Goal: Communication & Community: Share content

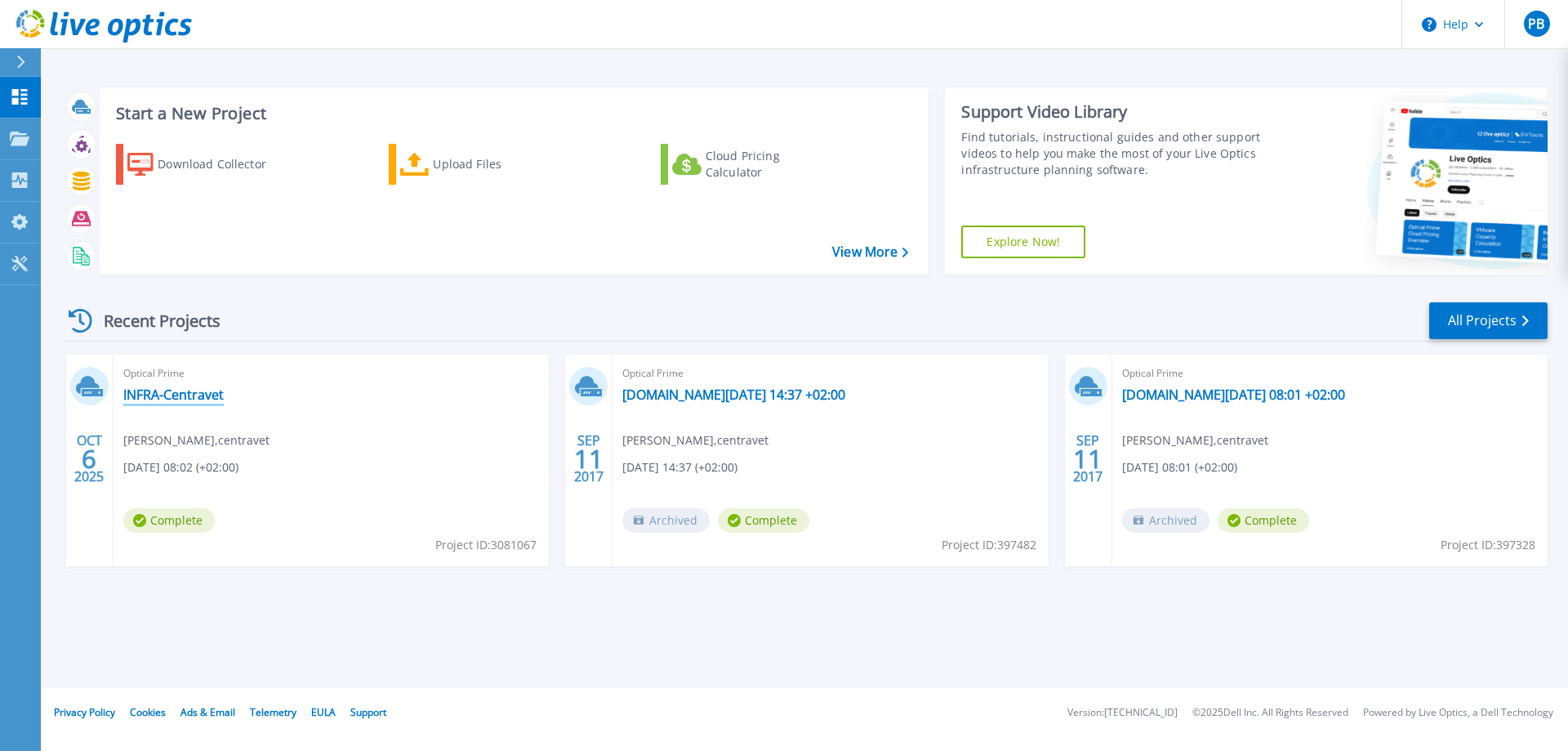
click at [152, 389] on link "INFRA-Centravet" at bounding box center [174, 394] width 100 height 16
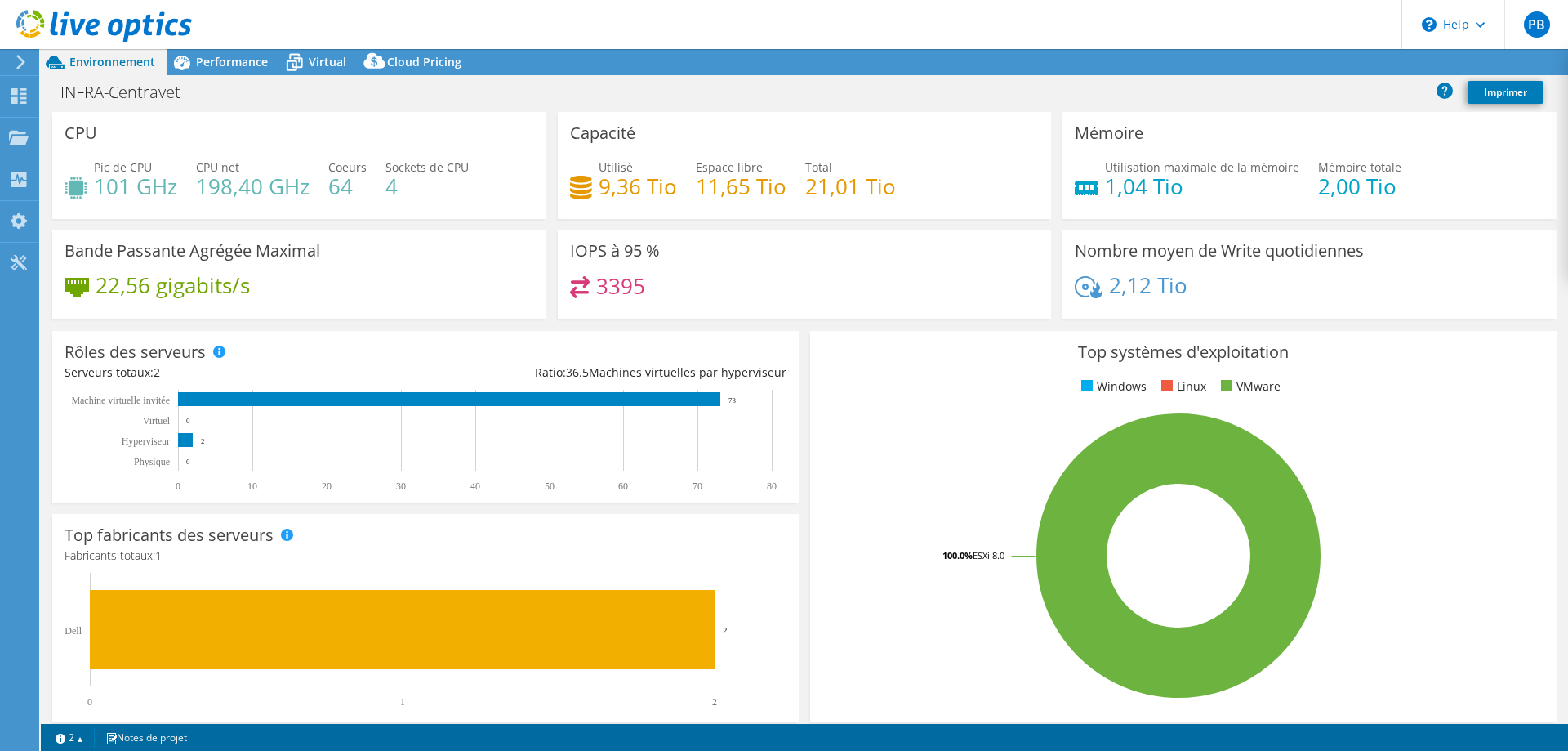
select select "USD"
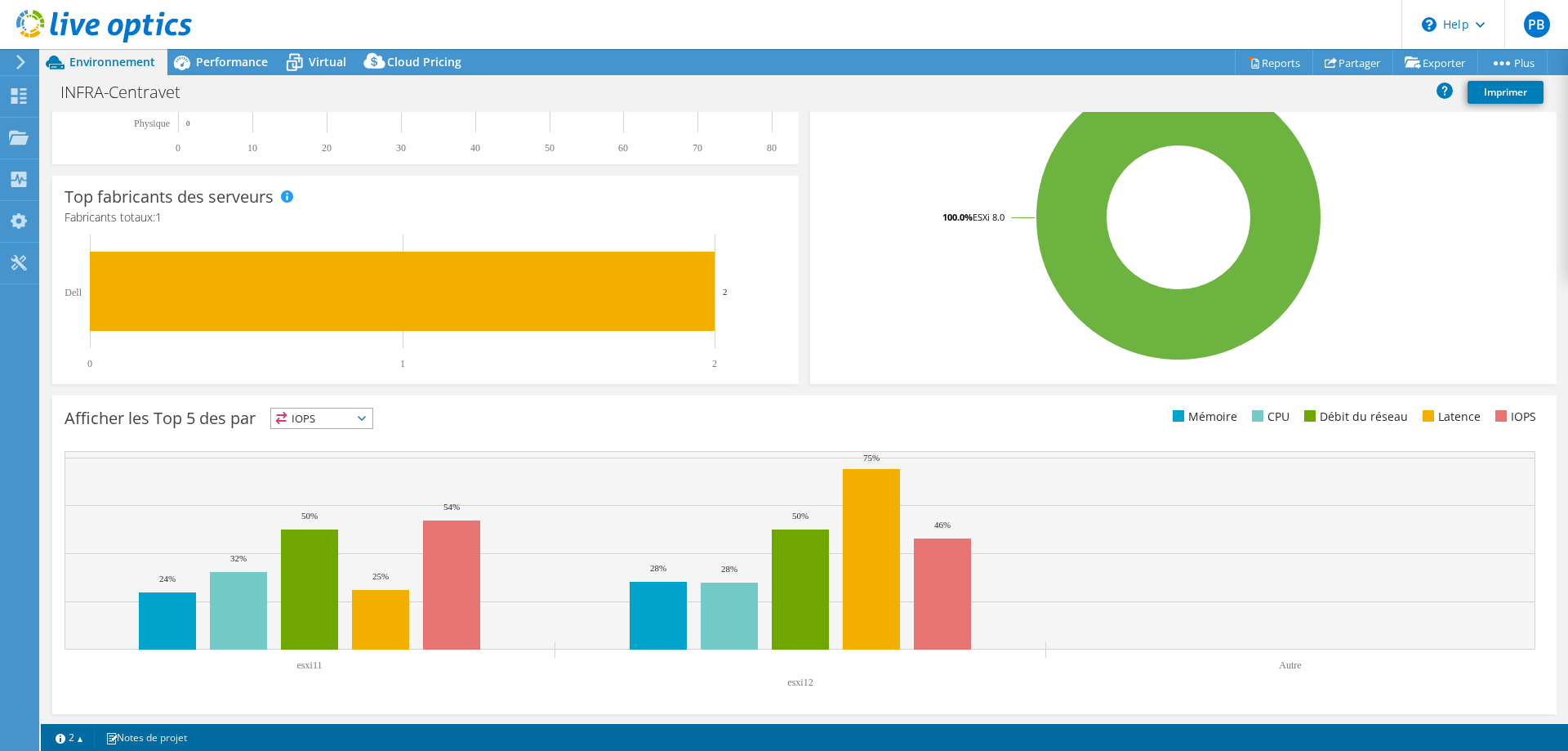
scroll to position [340, 0]
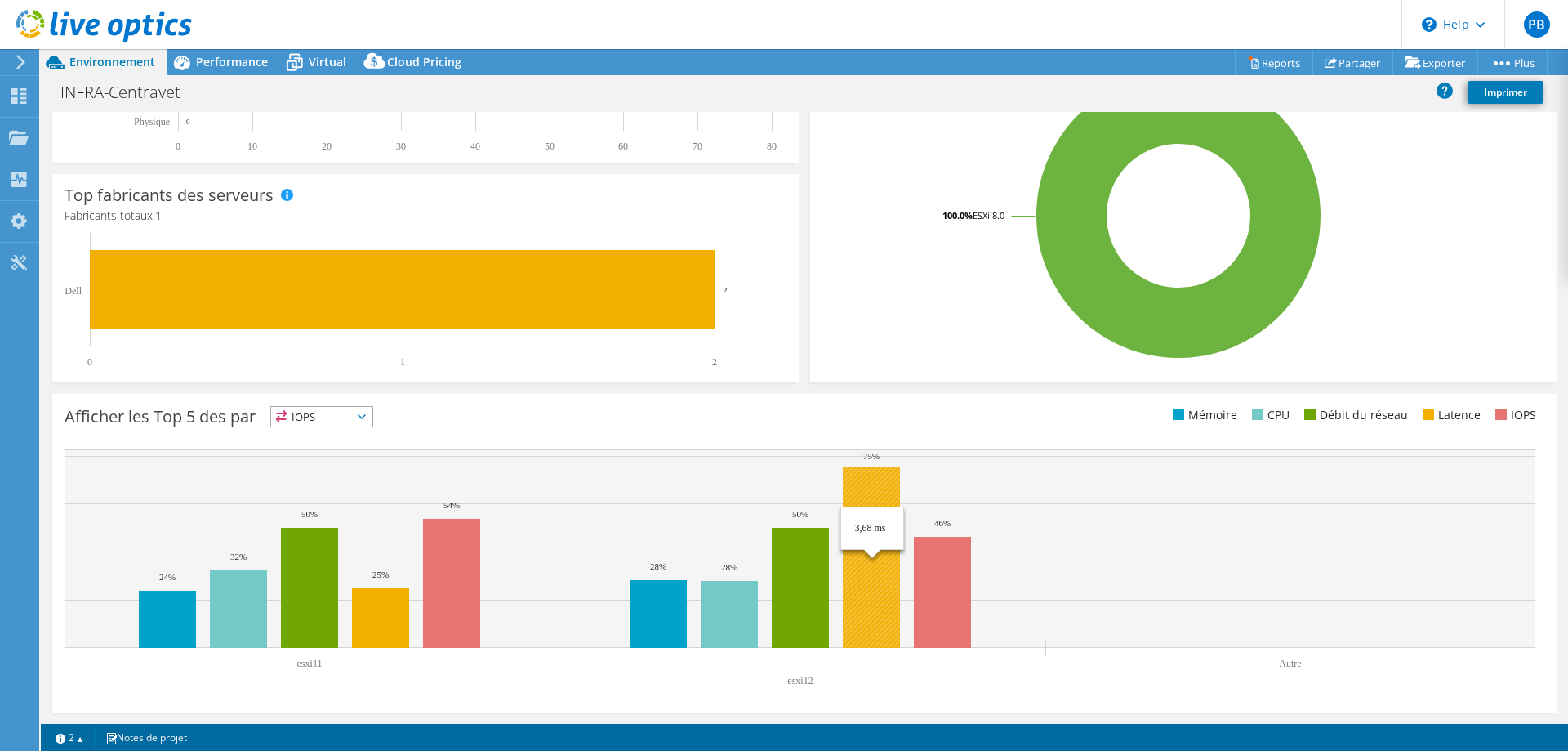
click at [890, 572] on rect at bounding box center [871, 557] width 57 height 181
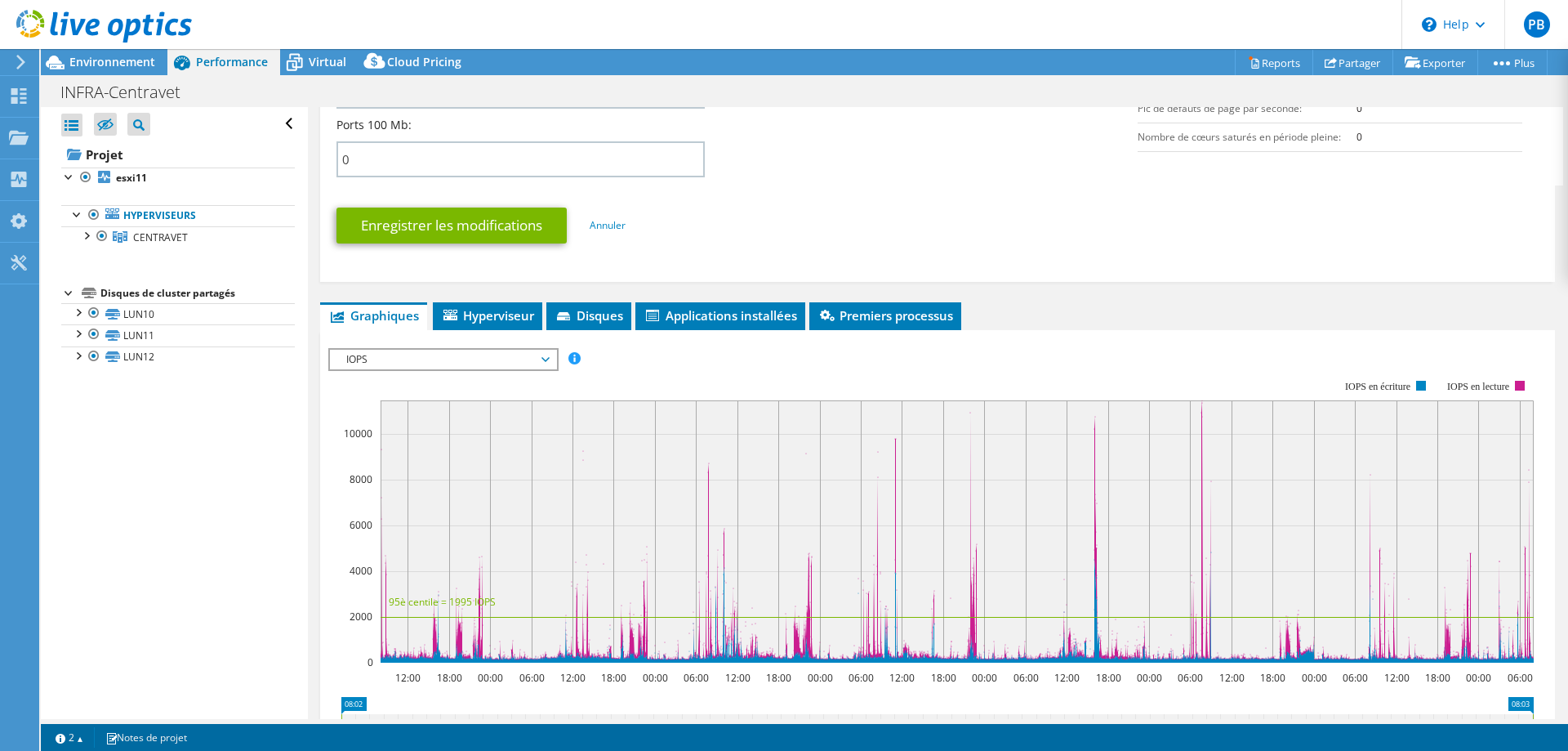
scroll to position [756, 0]
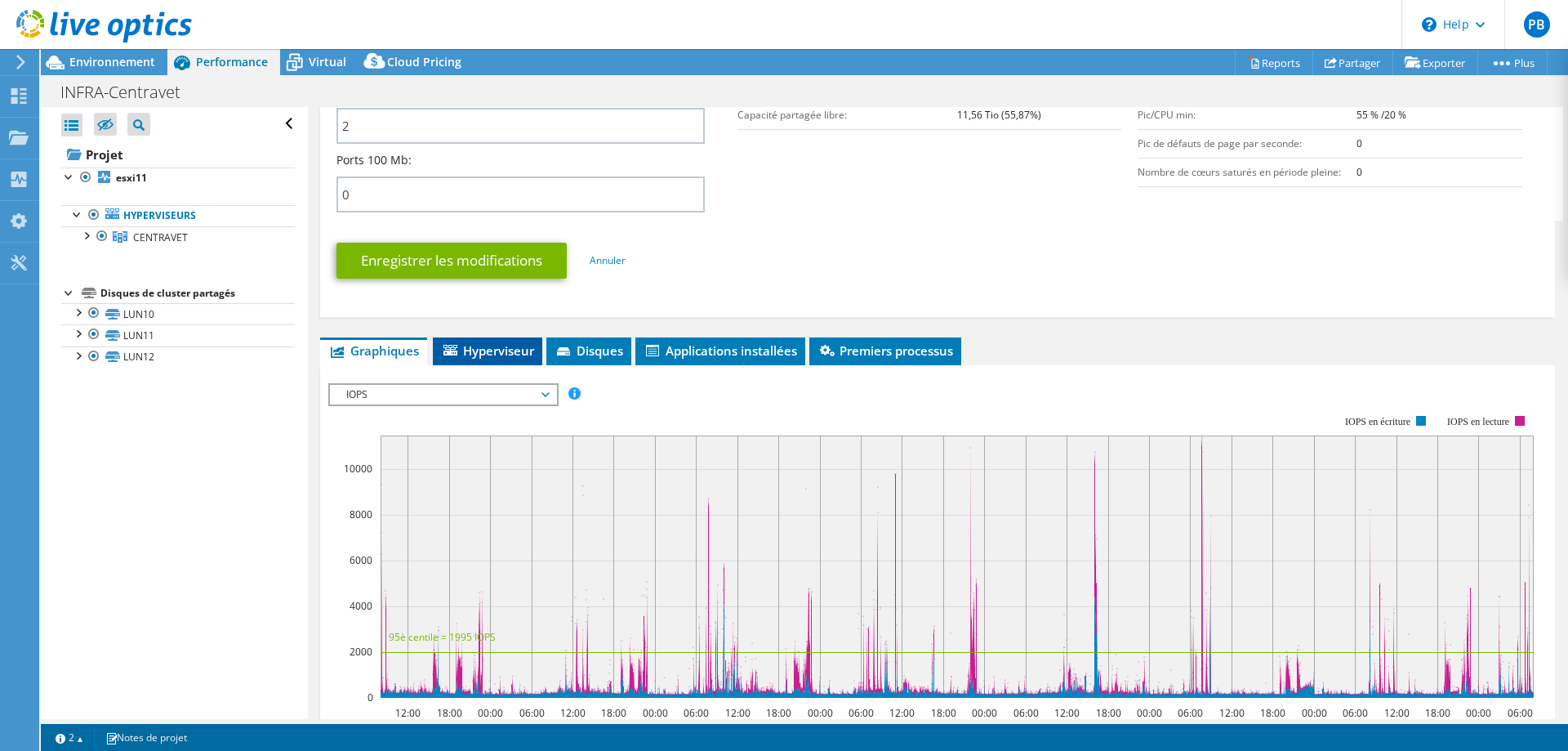
click at [476, 350] on span "Hyperviseur" at bounding box center [487, 350] width 93 height 16
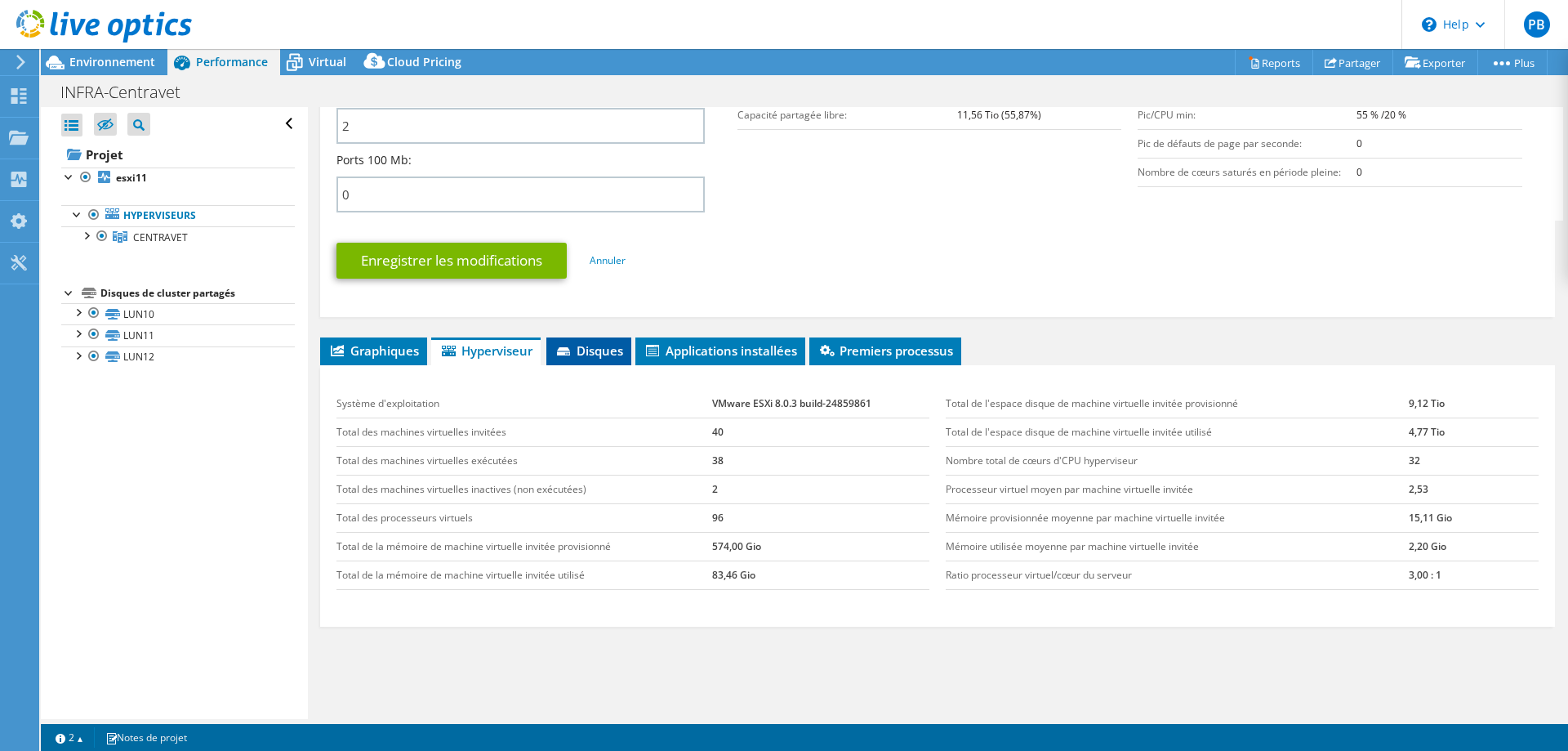
click at [597, 351] on span "Disques" at bounding box center [589, 350] width 69 height 16
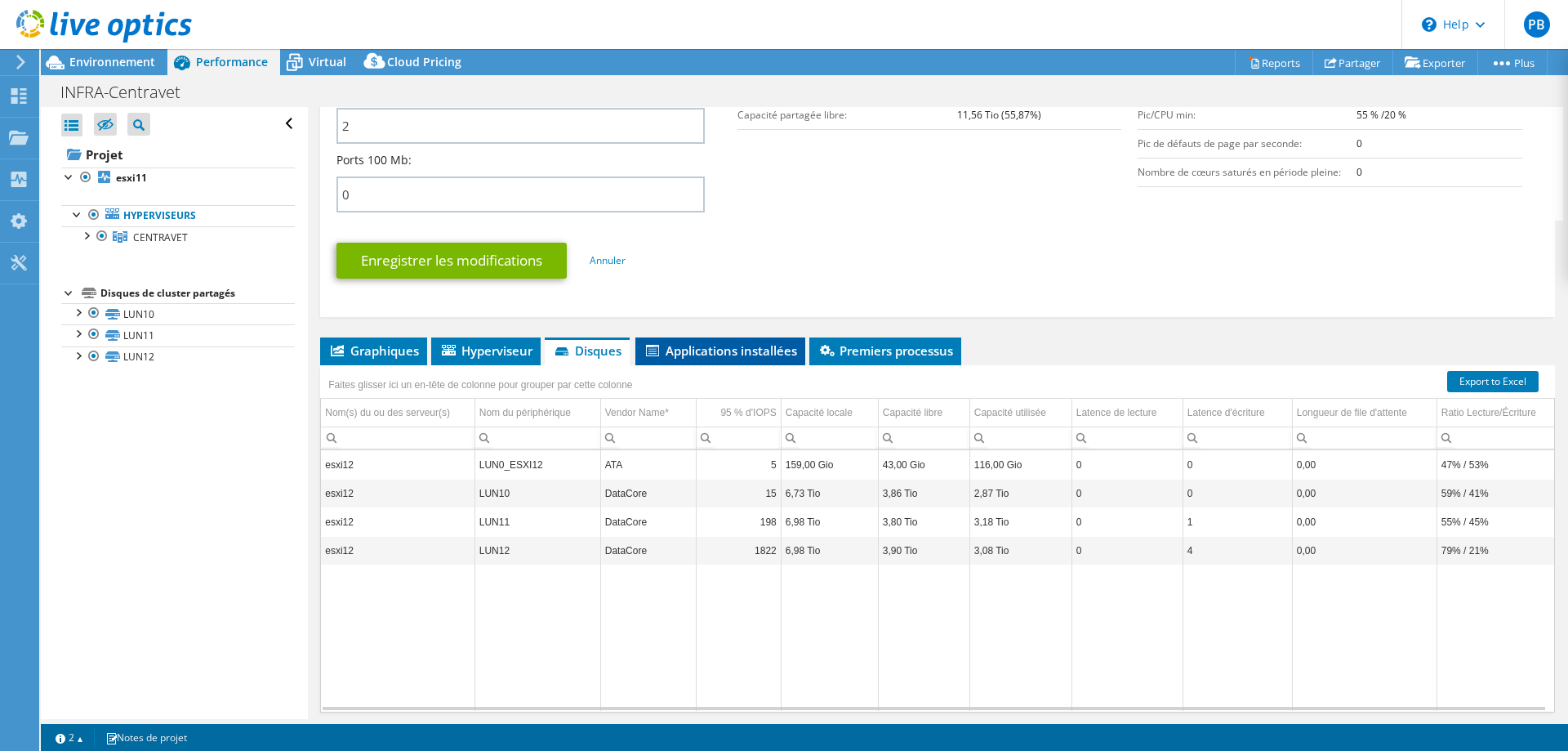
click at [688, 353] on span "Applications installées" at bounding box center [720, 350] width 153 height 16
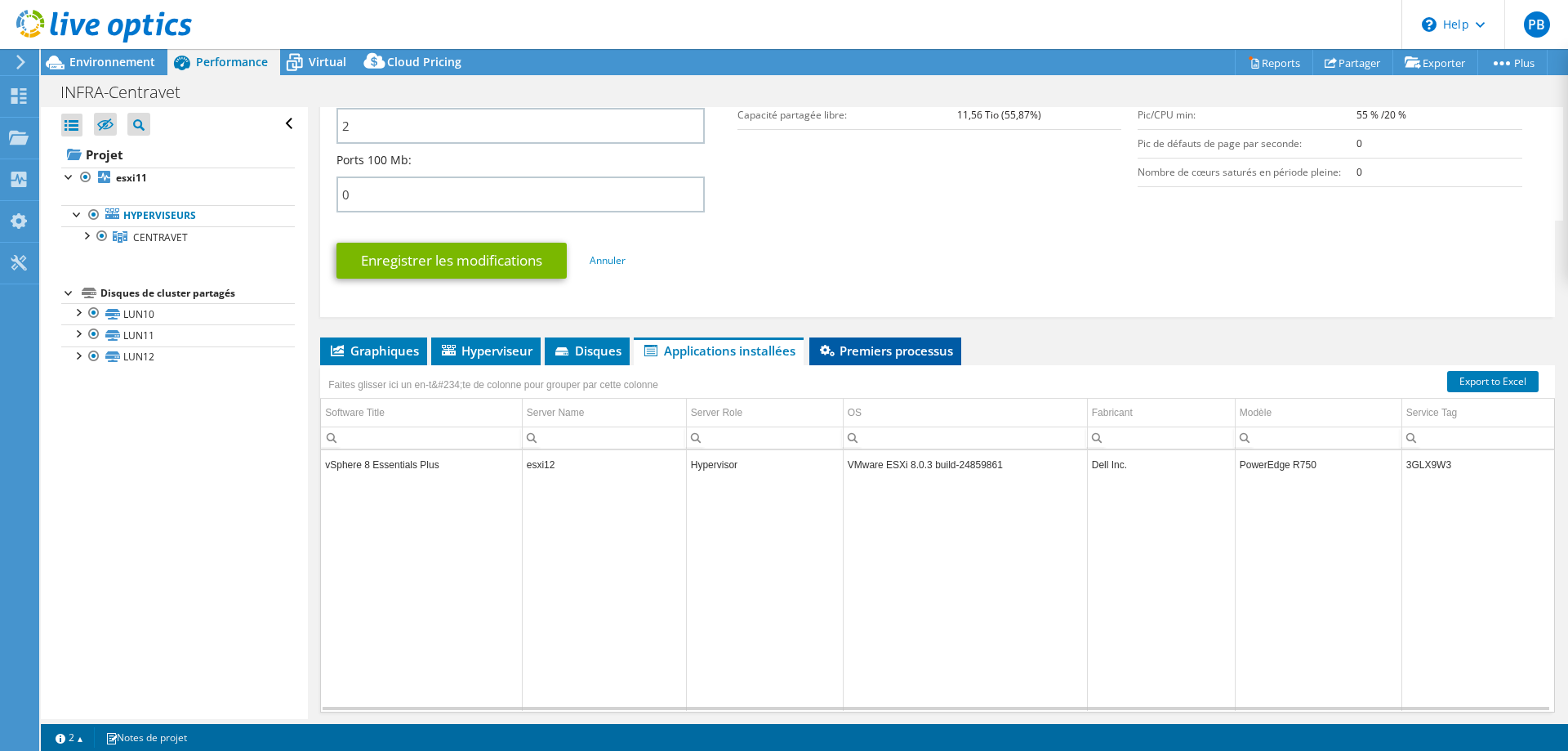
click at [869, 351] on span "Premiers processus" at bounding box center [885, 350] width 136 height 16
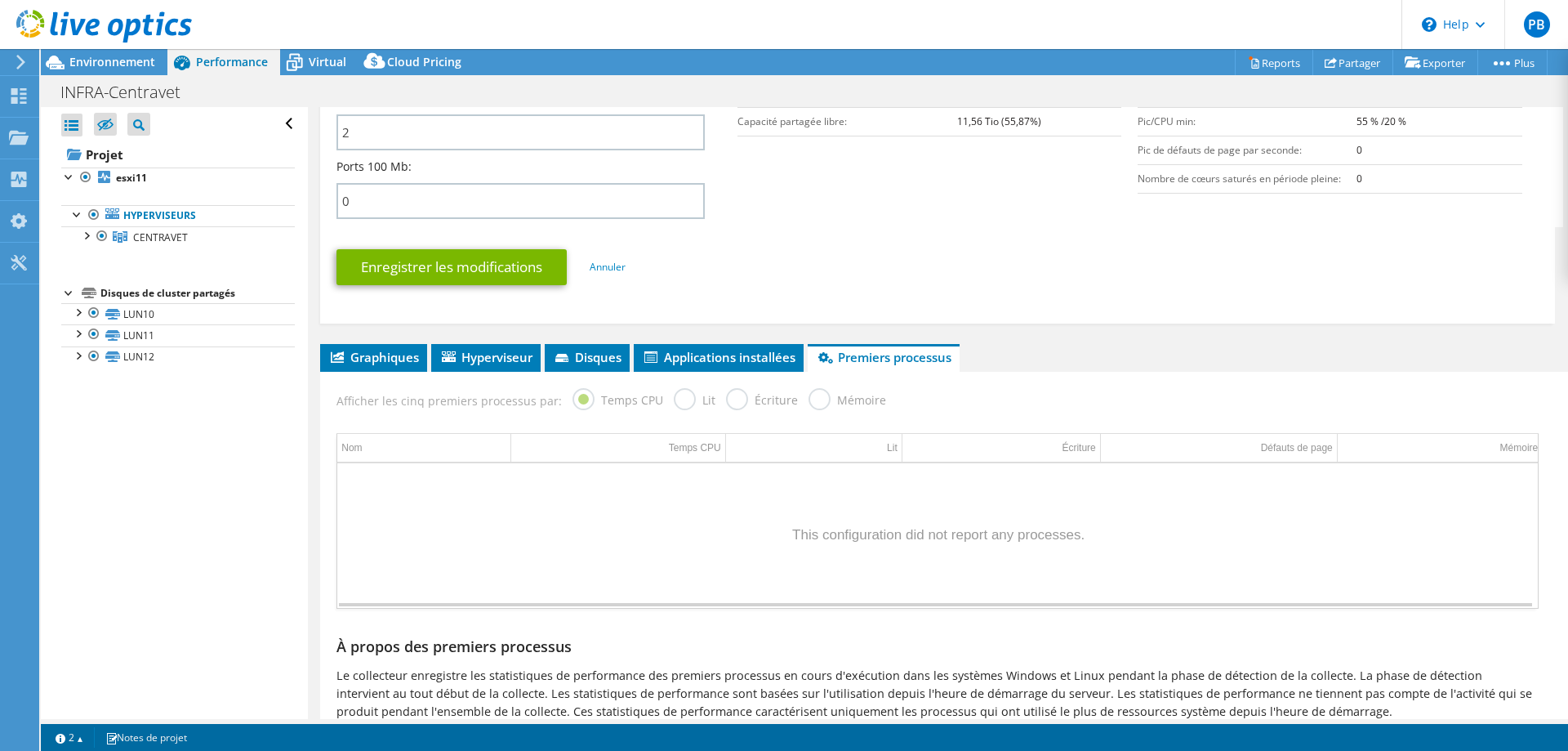
scroll to position [727, 0]
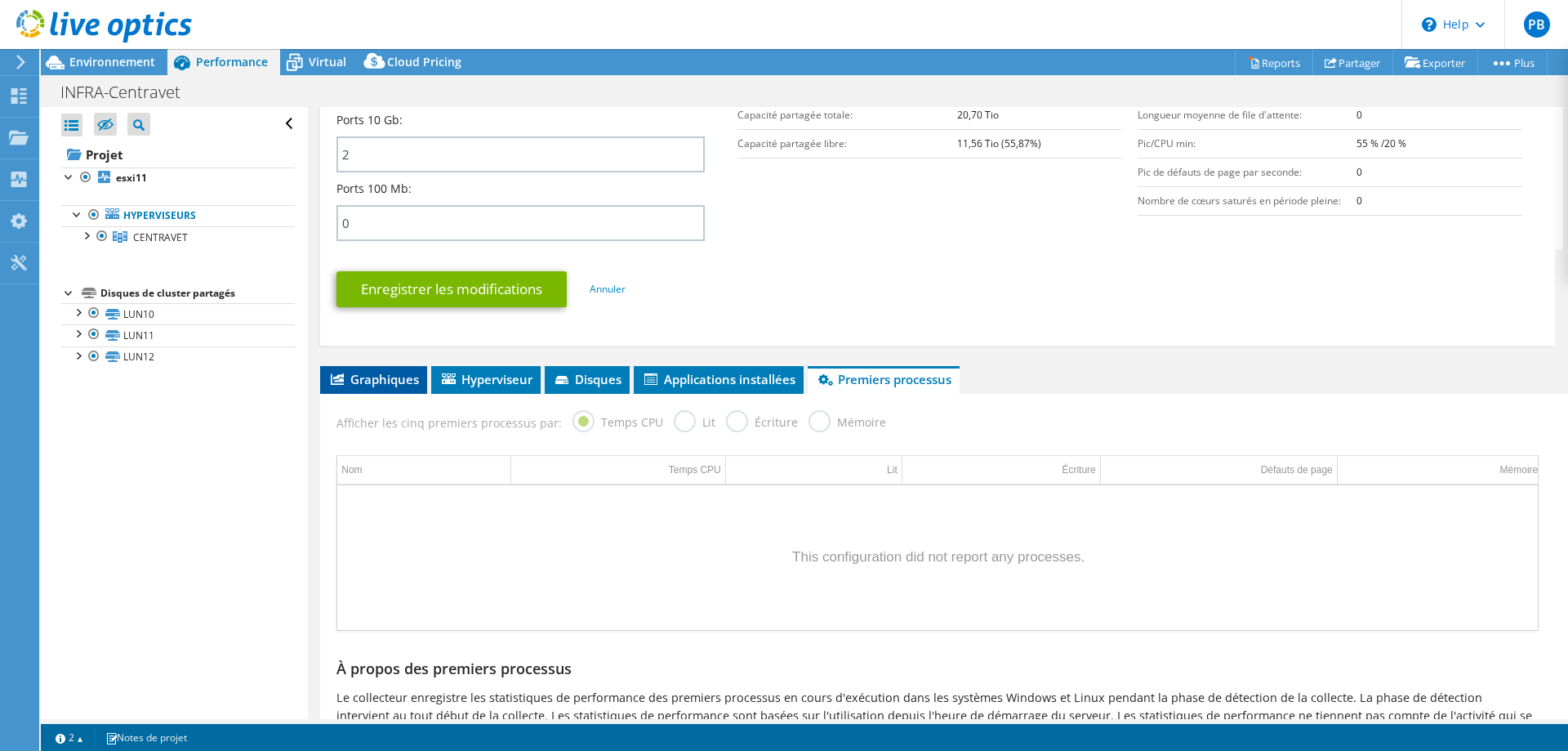
click at [366, 383] on span "Graphiques" at bounding box center [373, 378] width 91 height 16
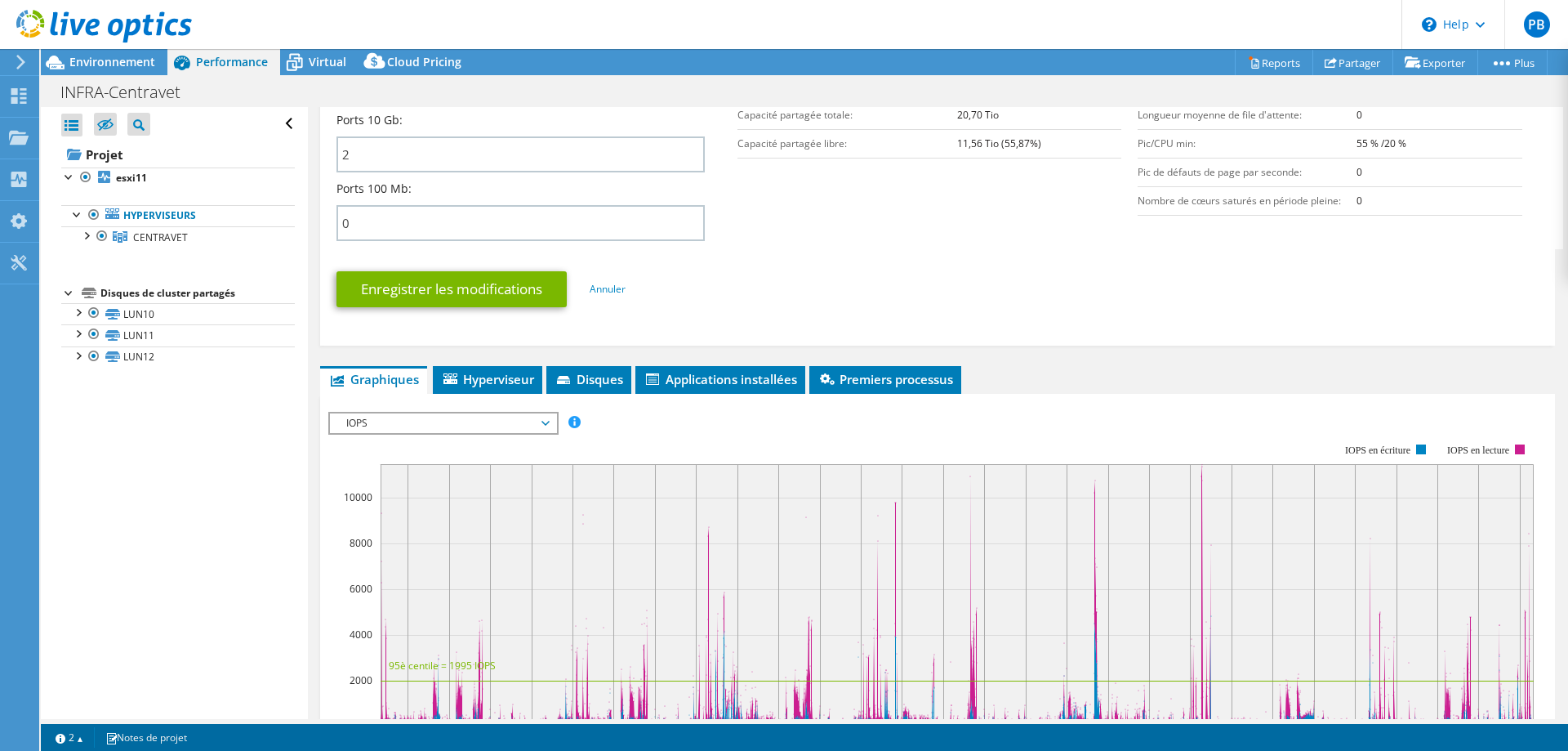
click at [545, 422] on span "IOPS" at bounding box center [443, 423] width 210 height 19
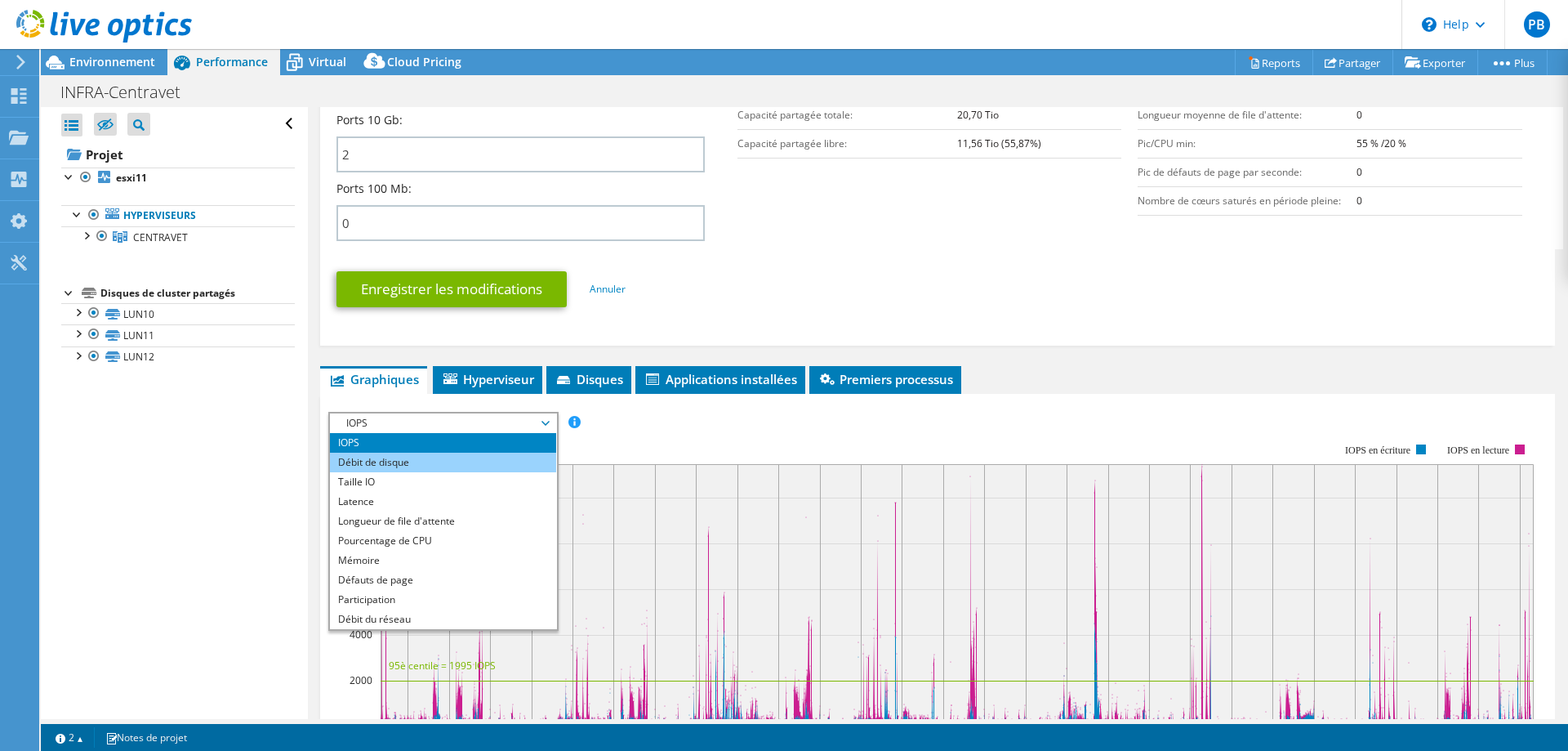
click at [445, 461] on li "Débit de disque" at bounding box center [443, 462] width 226 height 19
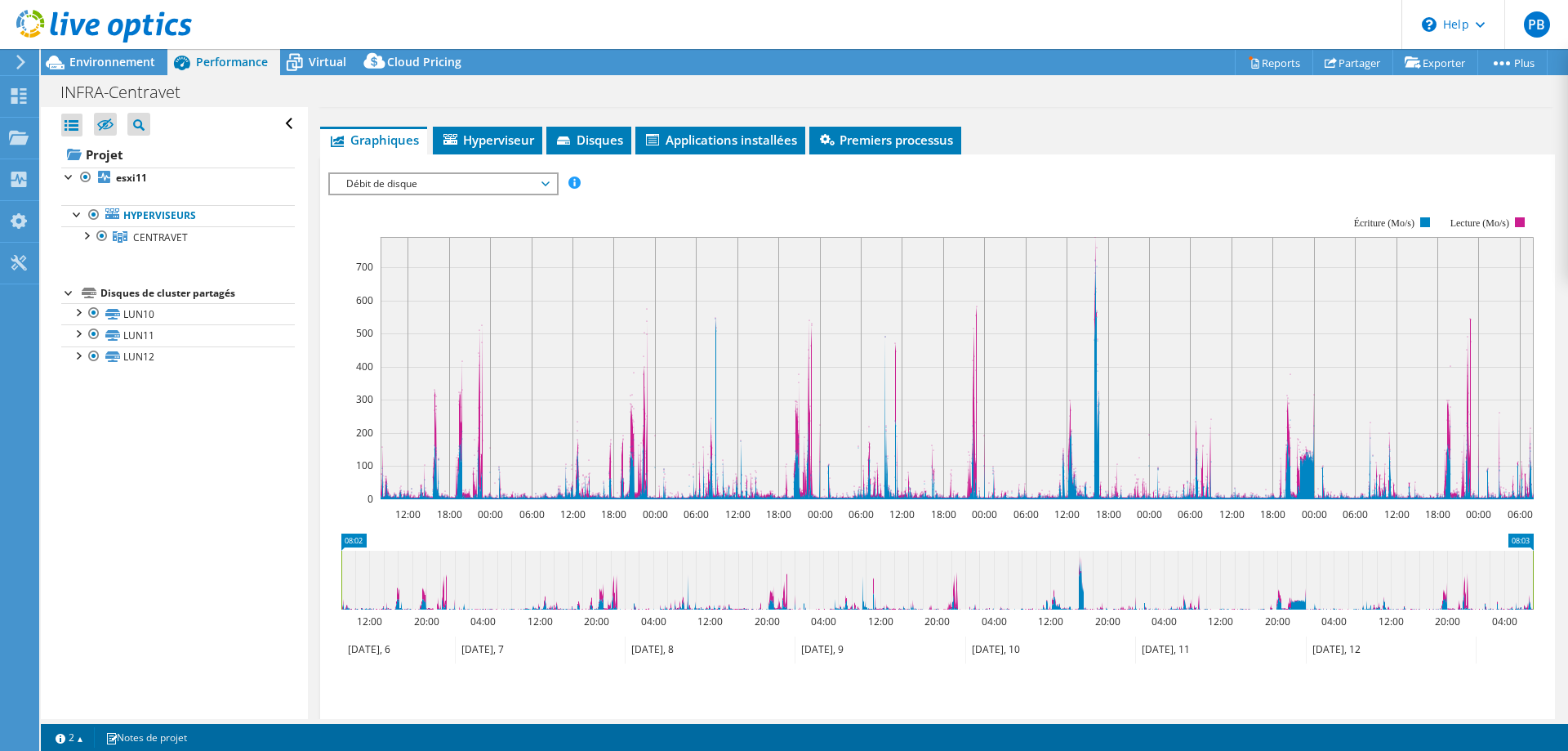
scroll to position [977, 0]
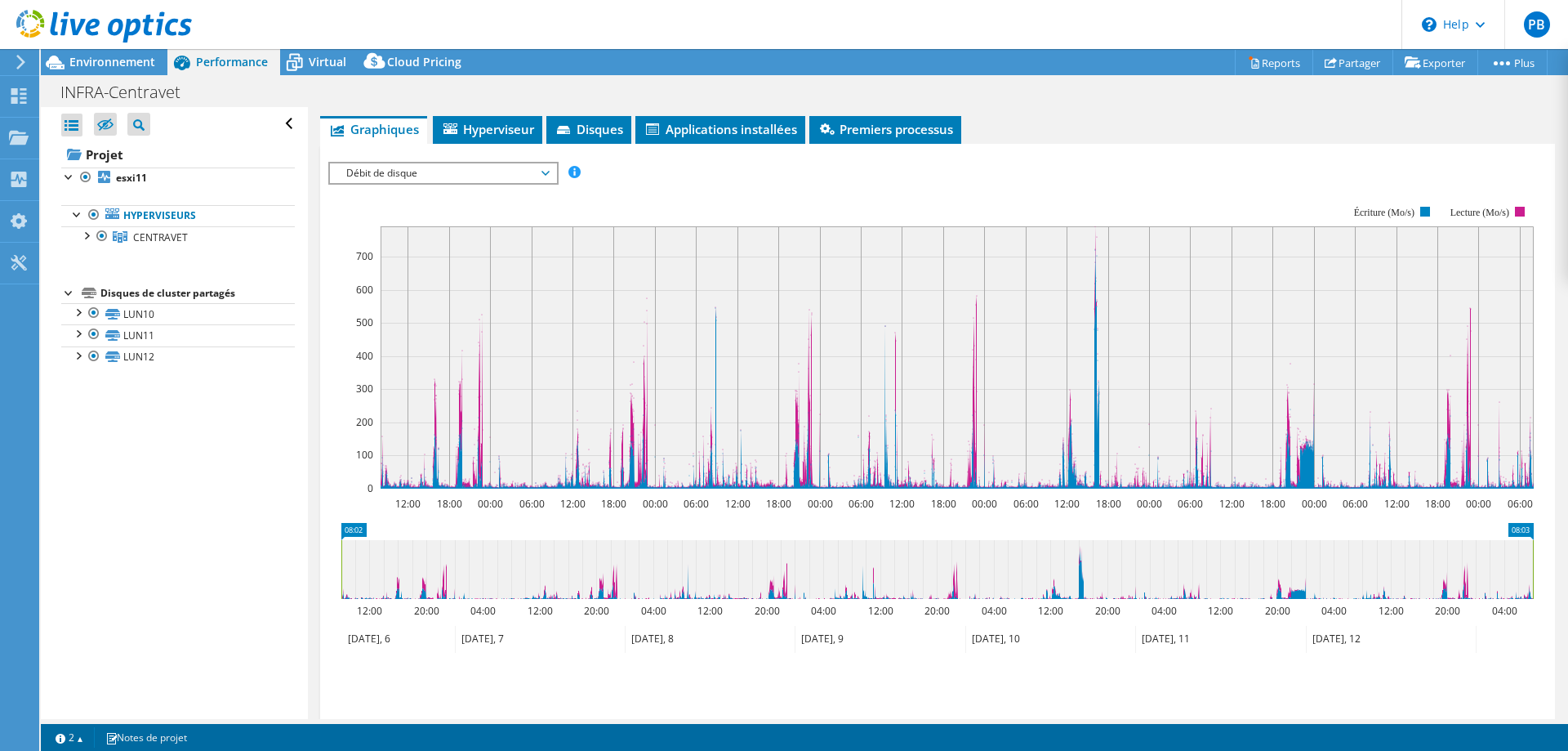
click at [546, 163] on span "Débit de disque" at bounding box center [443, 173] width 210 height 19
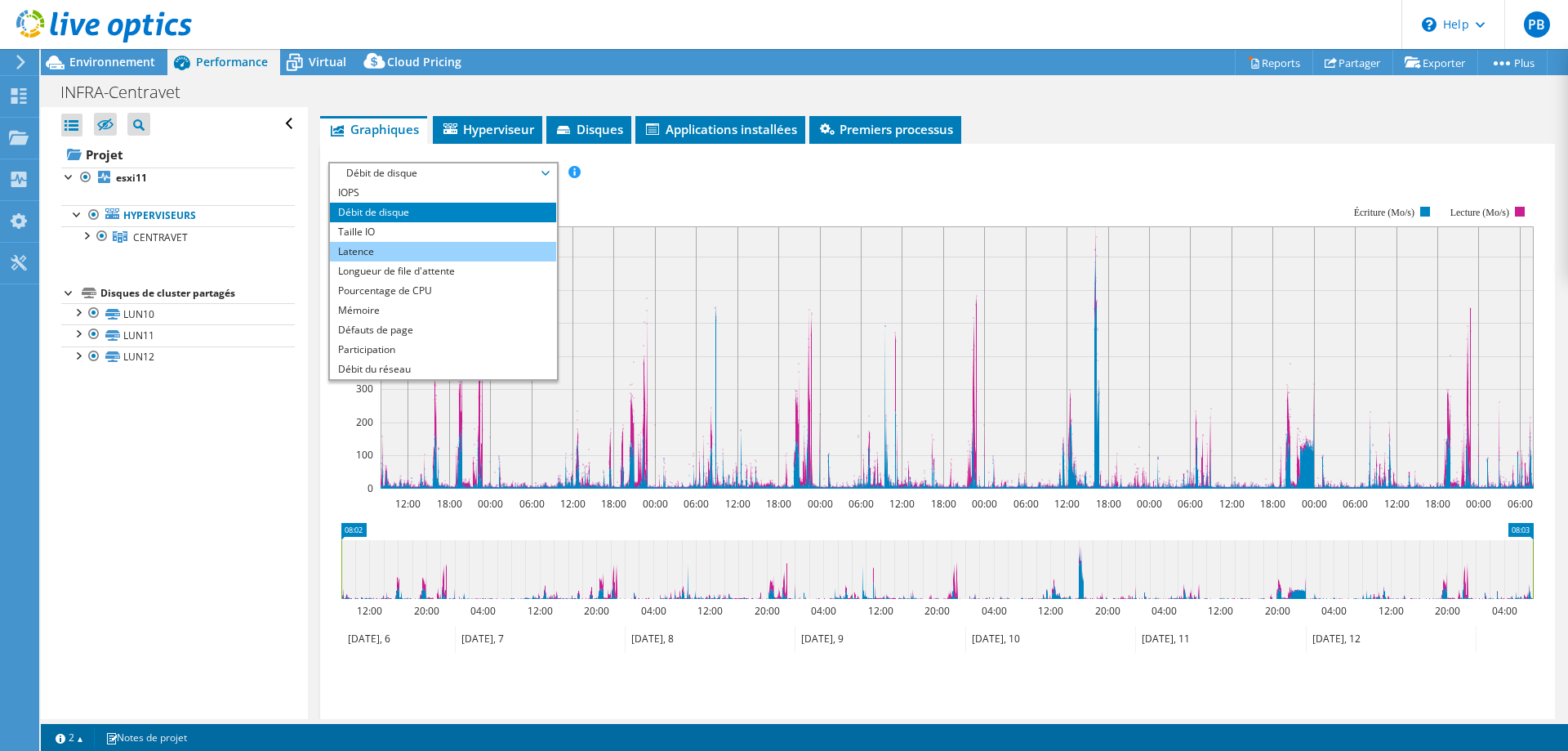
click at [401, 251] on li "Latence" at bounding box center [443, 252] width 226 height 19
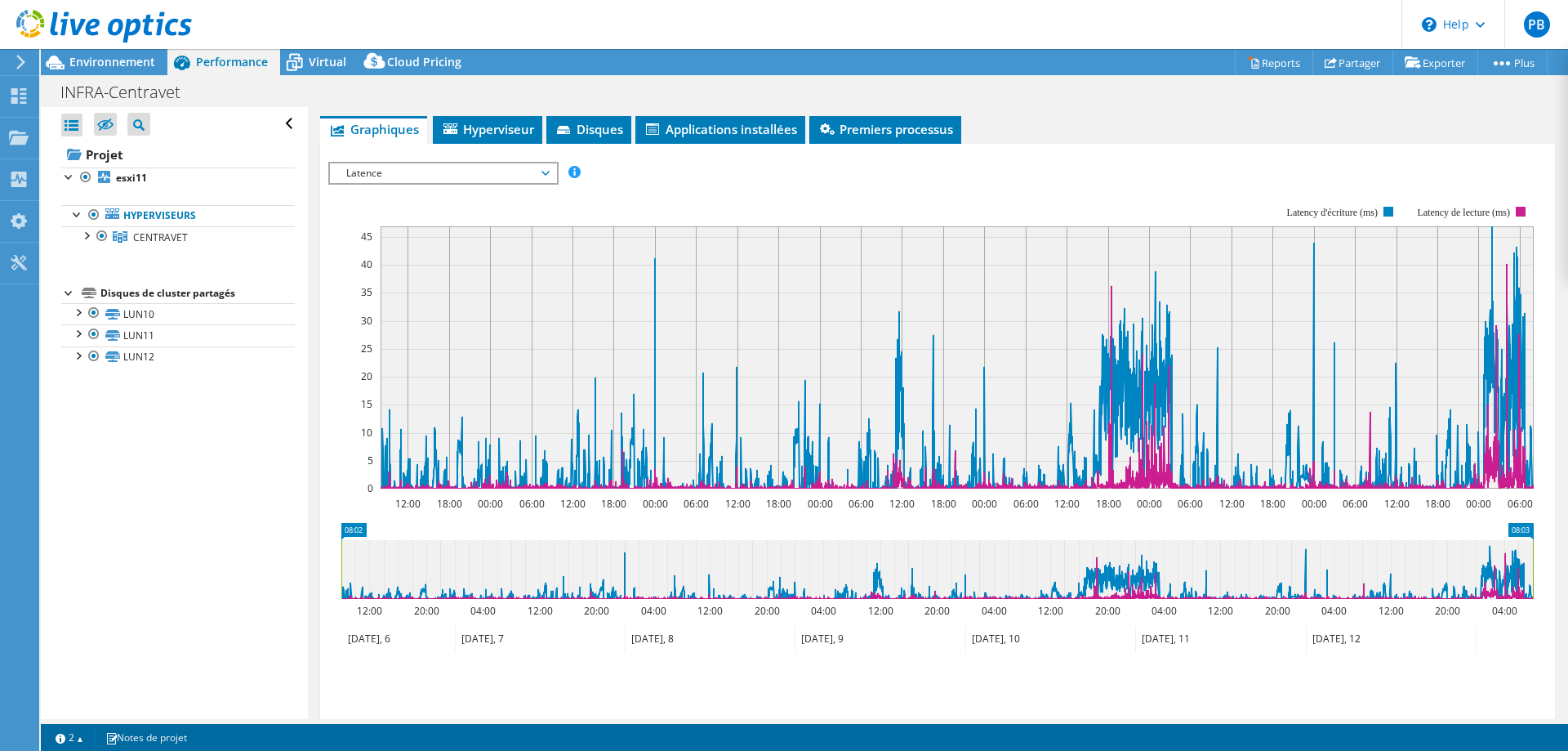
click at [541, 173] on span "Latence" at bounding box center [443, 173] width 210 height 19
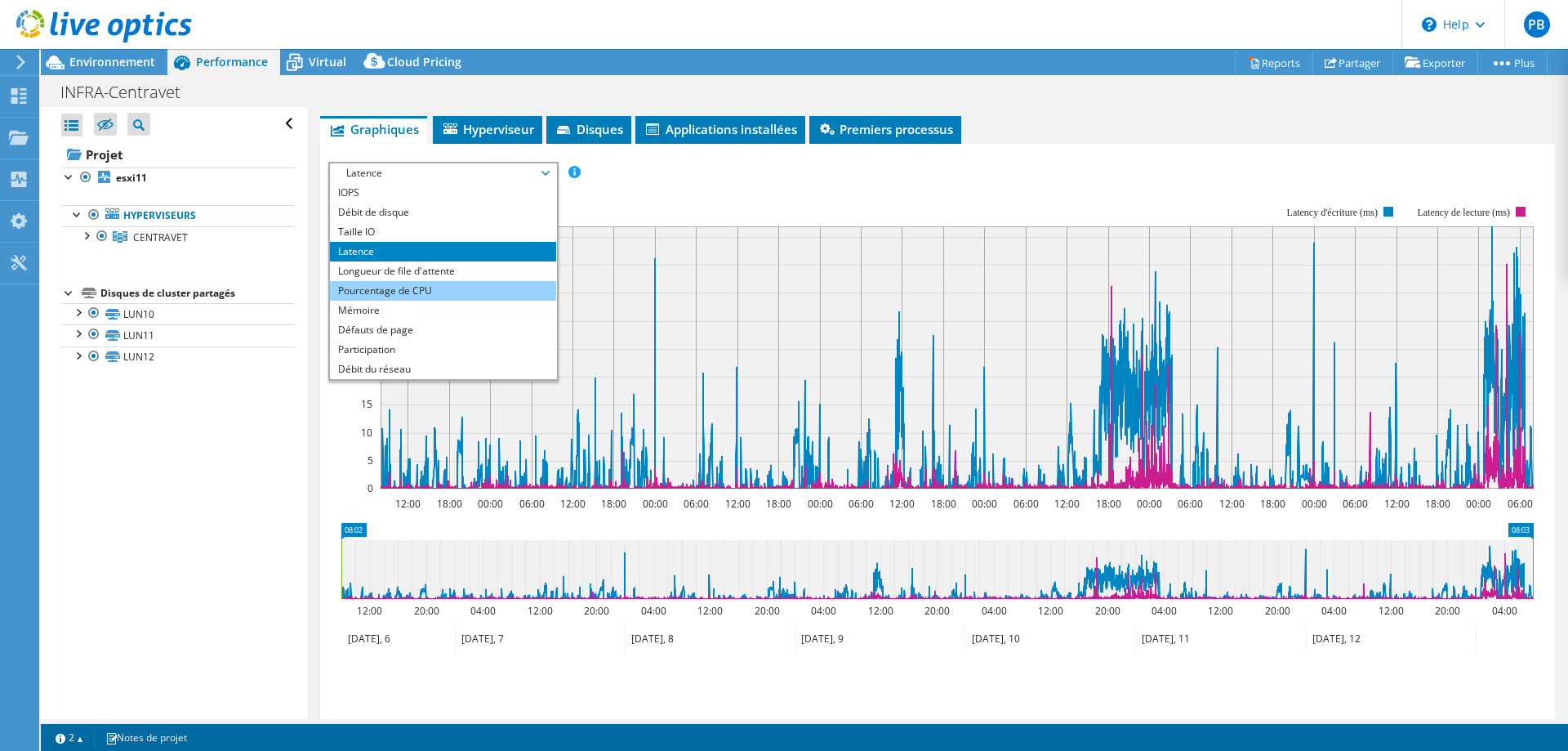
click at [407, 297] on li "Pourcentage de CPU" at bounding box center [443, 291] width 226 height 19
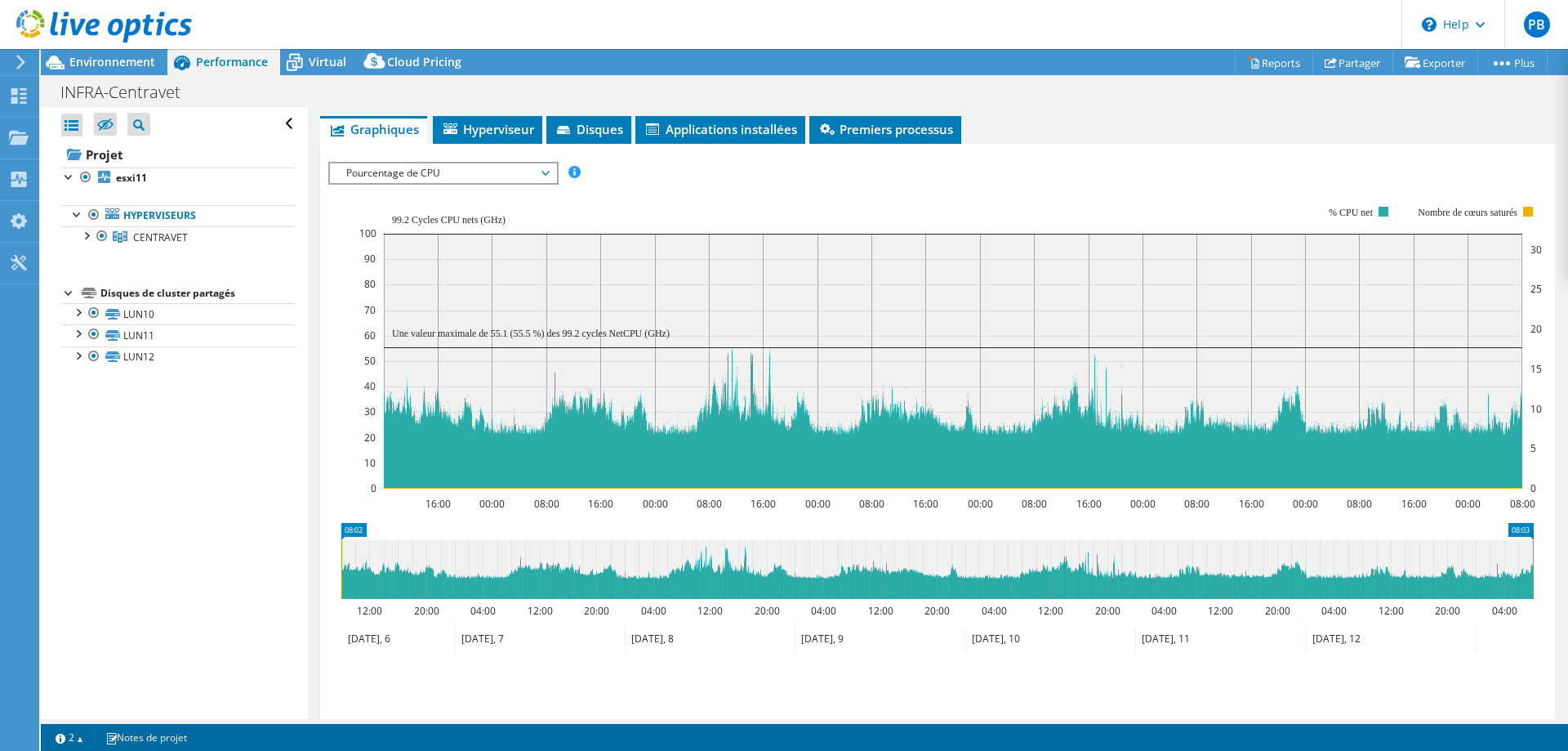
click at [503, 179] on span "Pourcentage de CPU" at bounding box center [443, 173] width 210 height 19
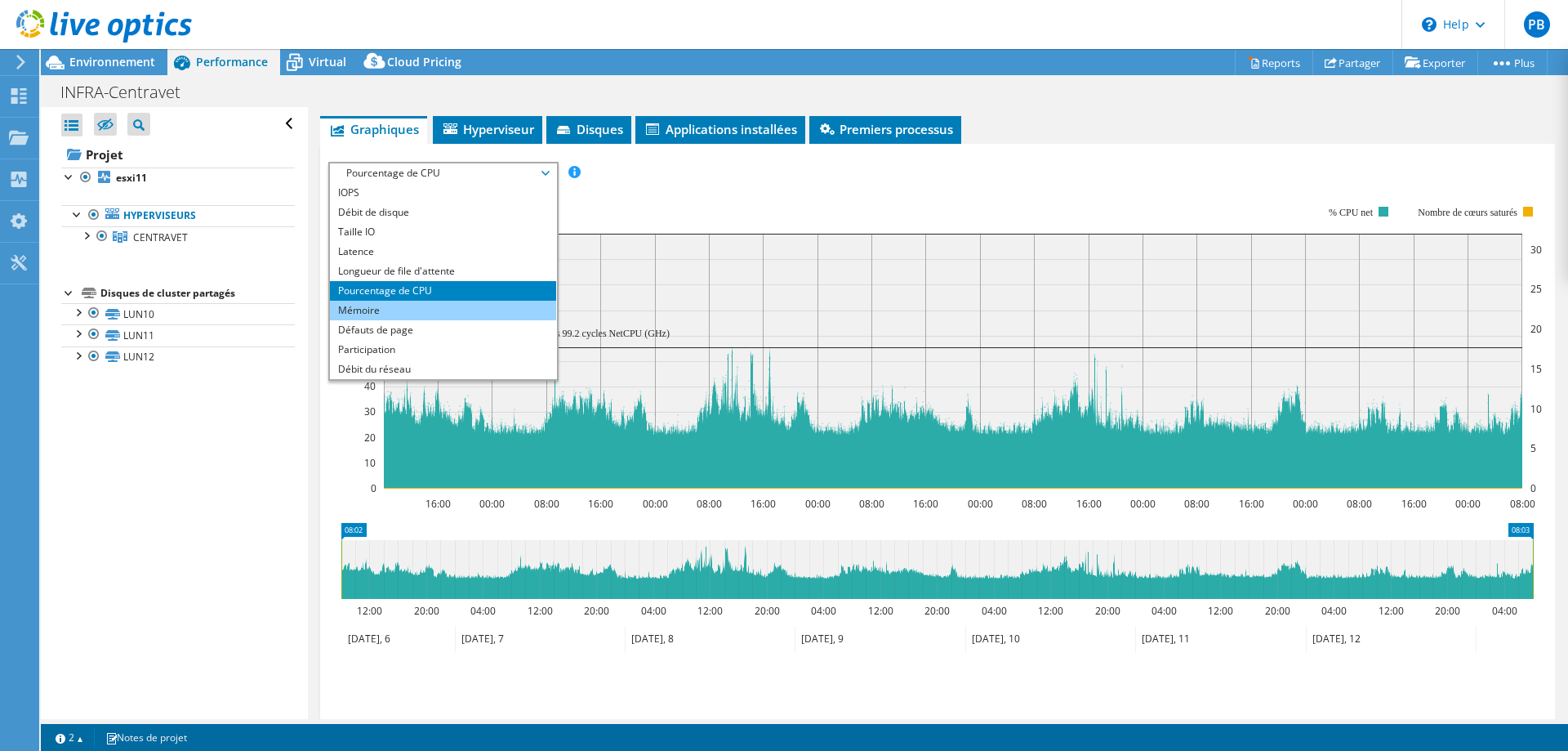
click at [377, 308] on li "Mémoire" at bounding box center [443, 310] width 226 height 19
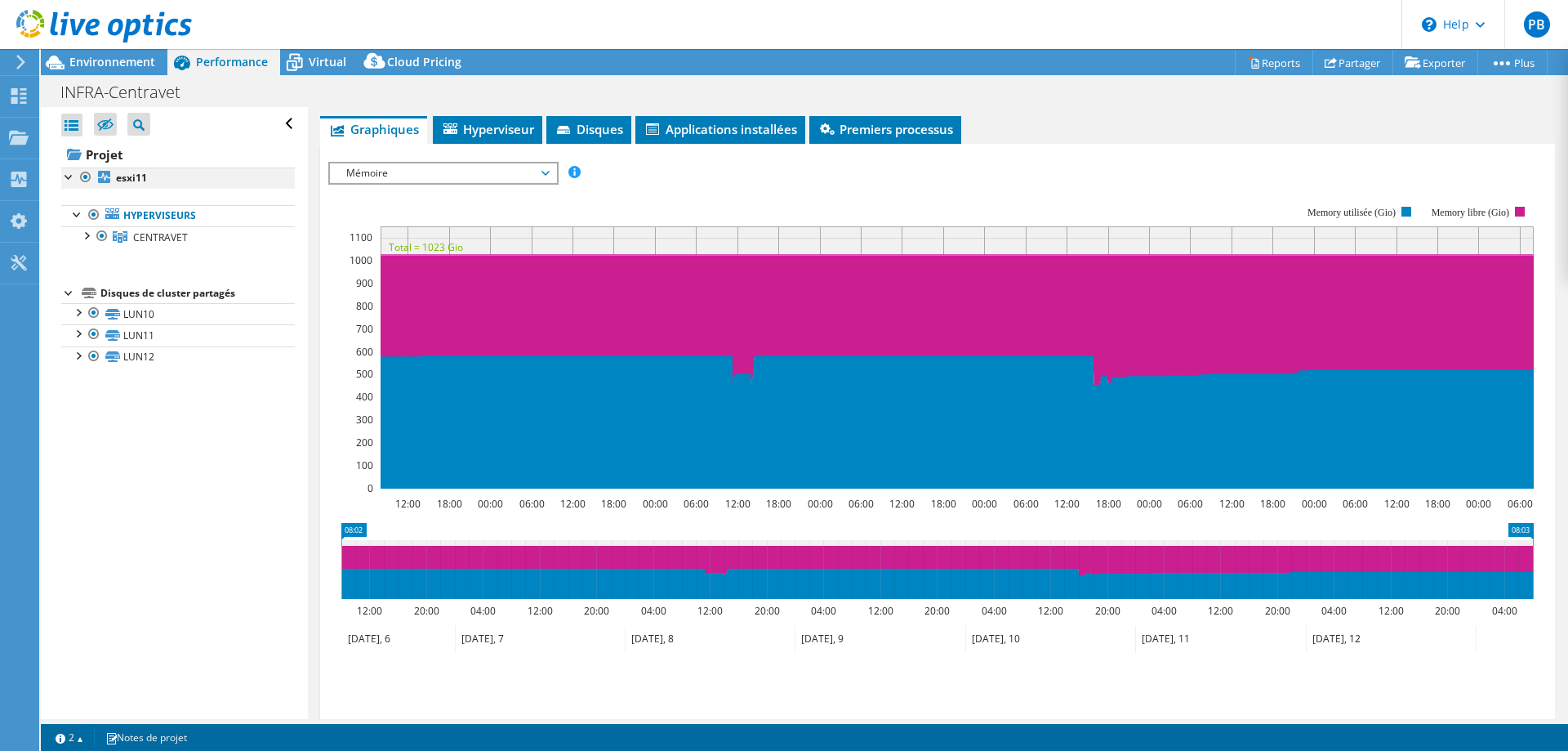
click at [68, 180] on div at bounding box center [69, 176] width 16 height 16
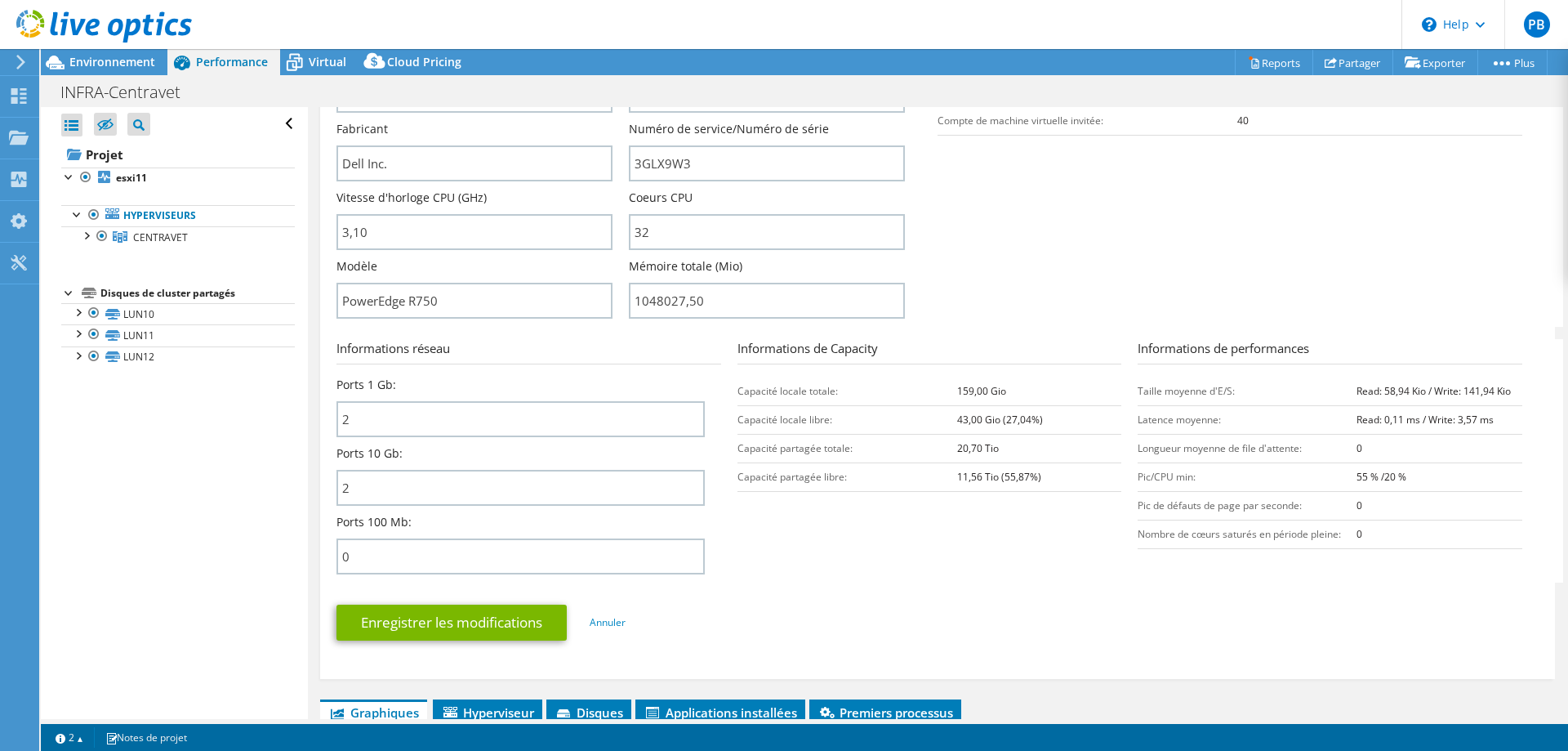
scroll to position [0, 0]
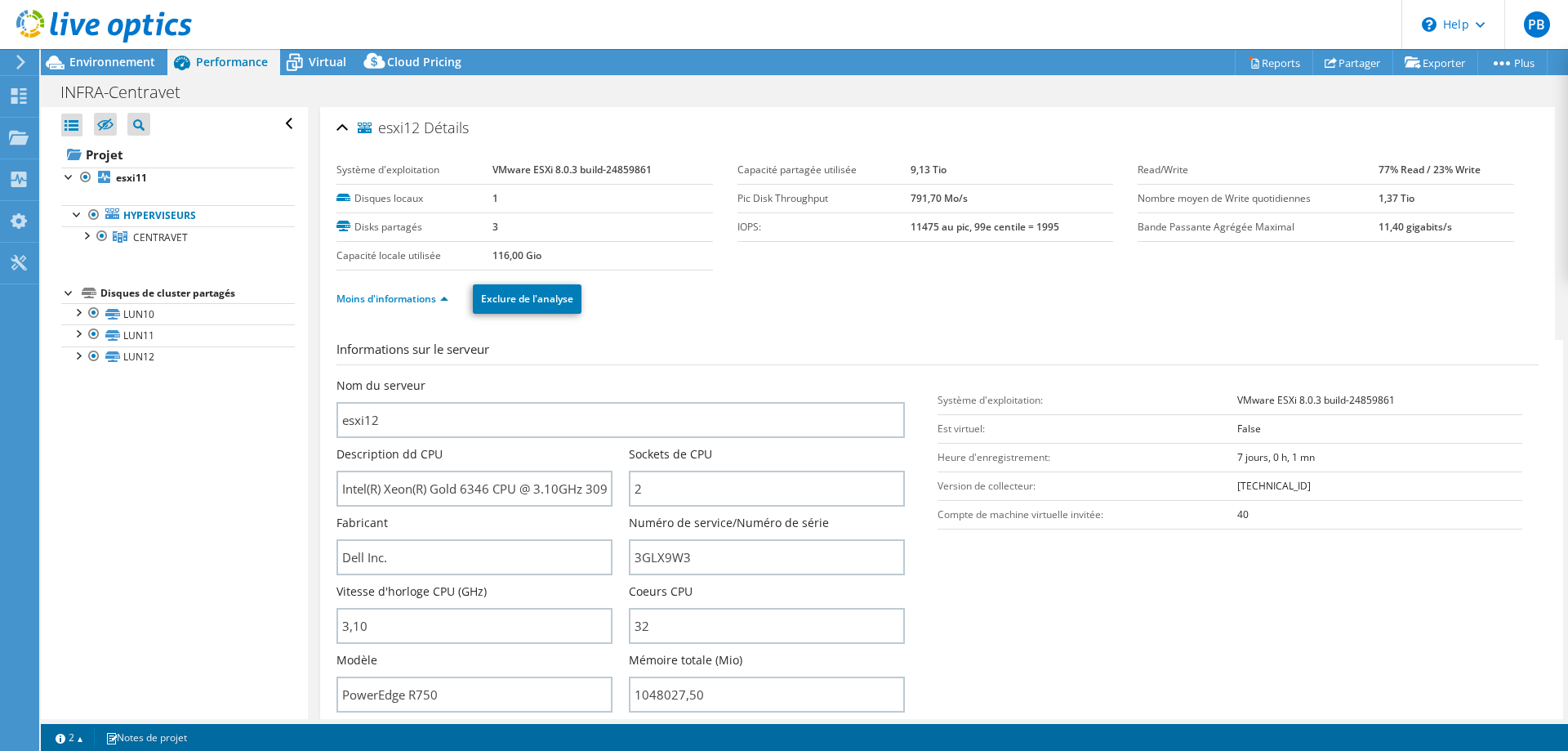
click at [344, 126] on div "esxi12 Détails" at bounding box center [938, 128] width 1202 height 35
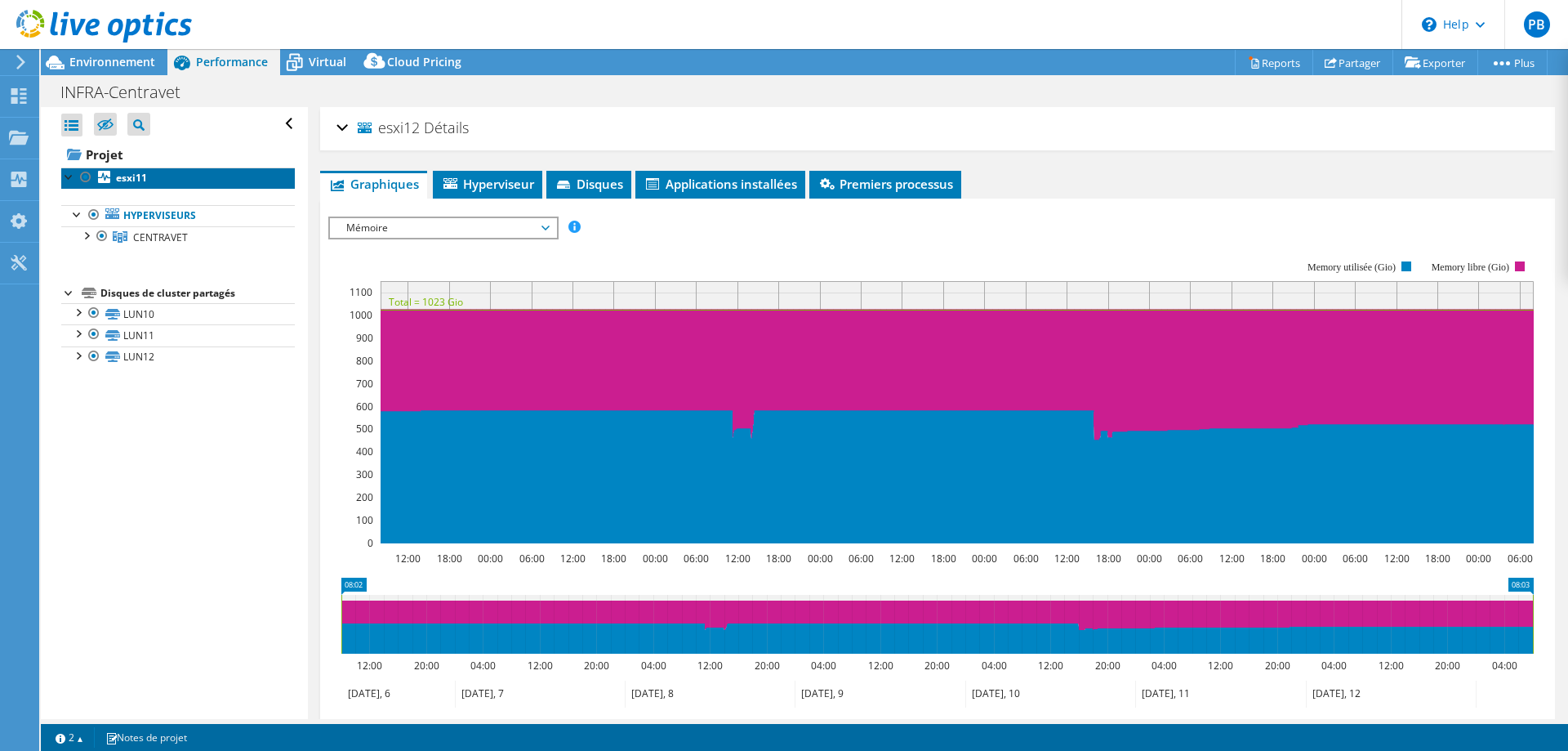
click at [122, 180] on b "esxi11" at bounding box center [131, 178] width 31 height 14
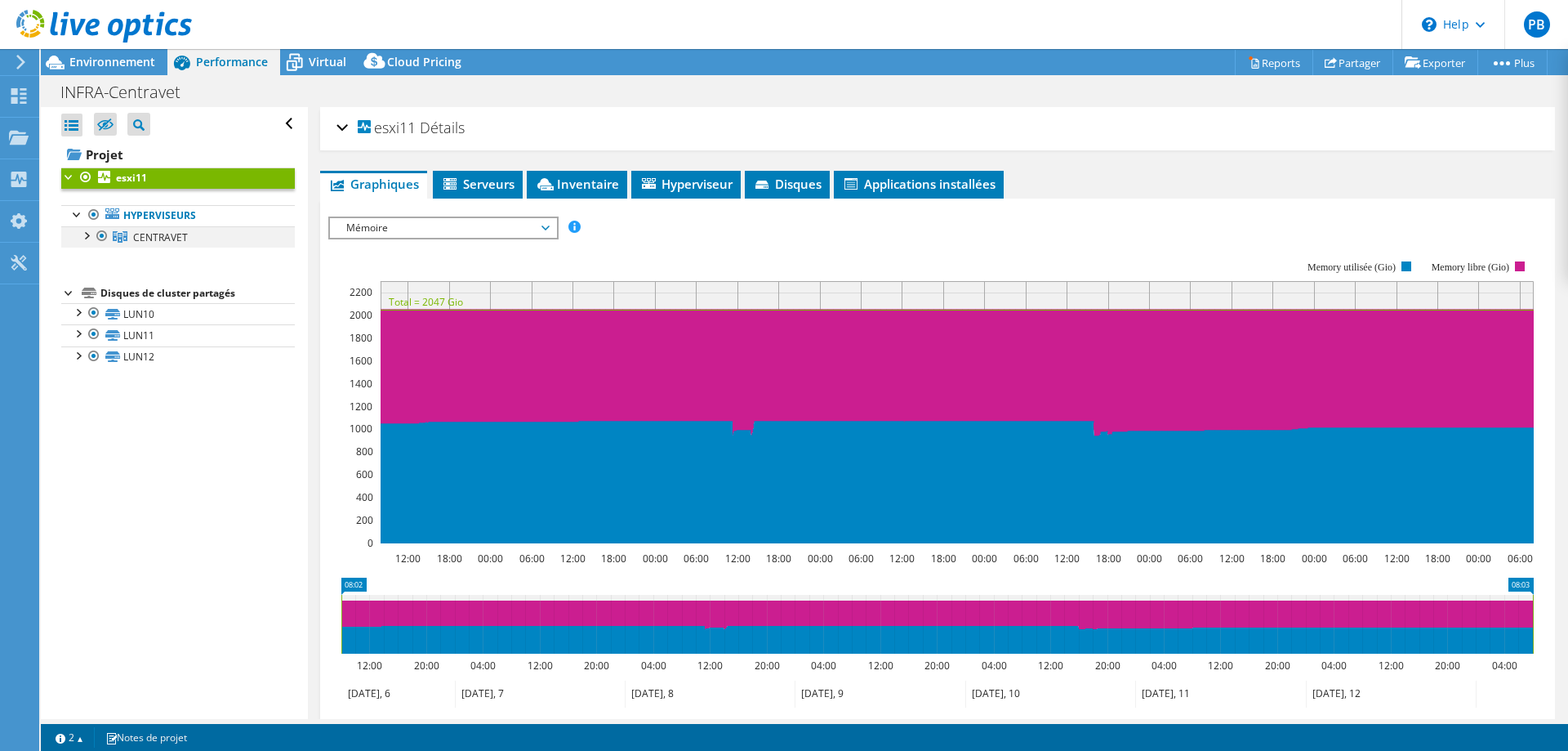
click at [89, 235] on div at bounding box center [85, 234] width 16 height 16
click at [107, 274] on div at bounding box center [110, 278] width 16 height 19
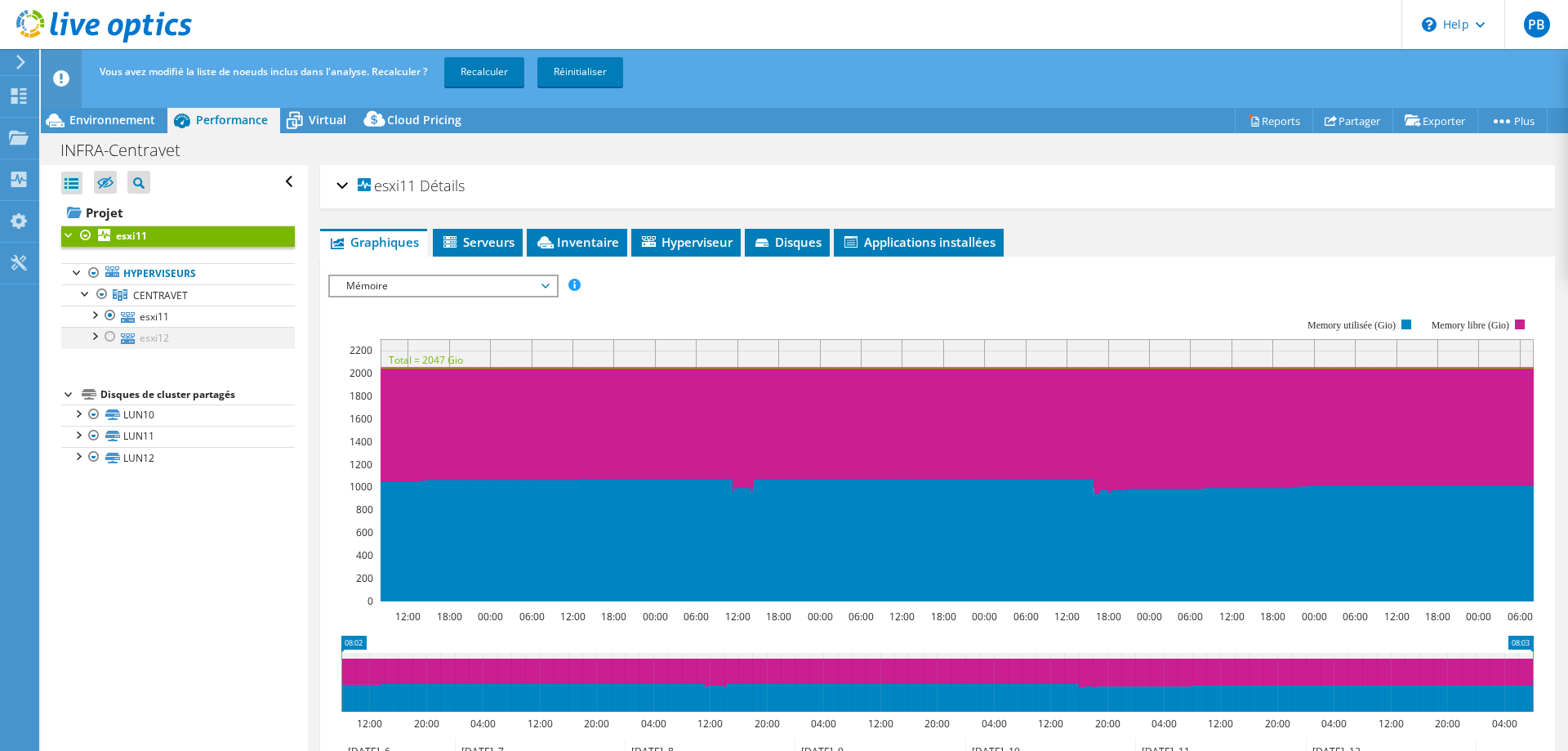
click at [110, 333] on div at bounding box center [110, 337] width 16 height 19
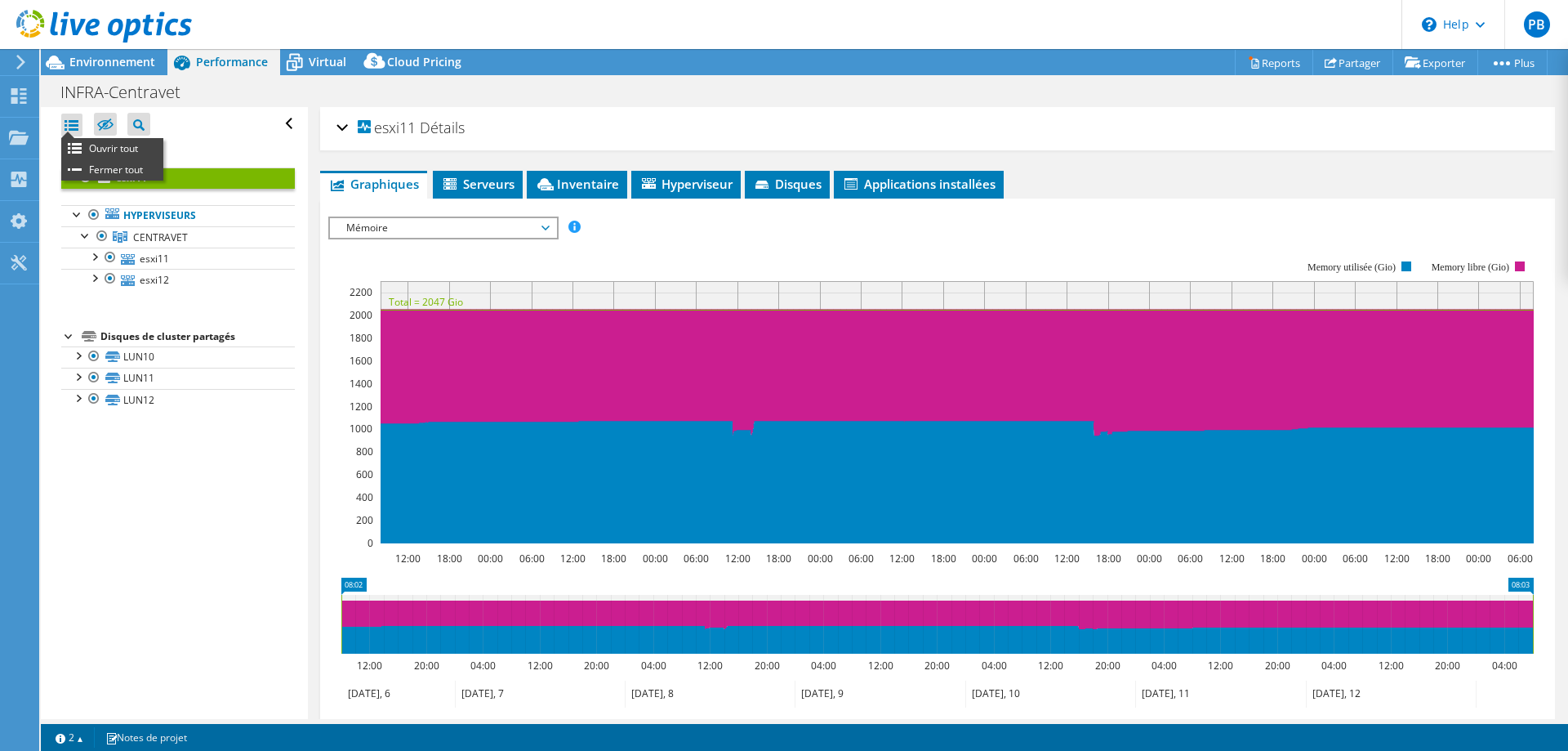
click at [73, 121] on div at bounding box center [71, 125] width 21 height 23
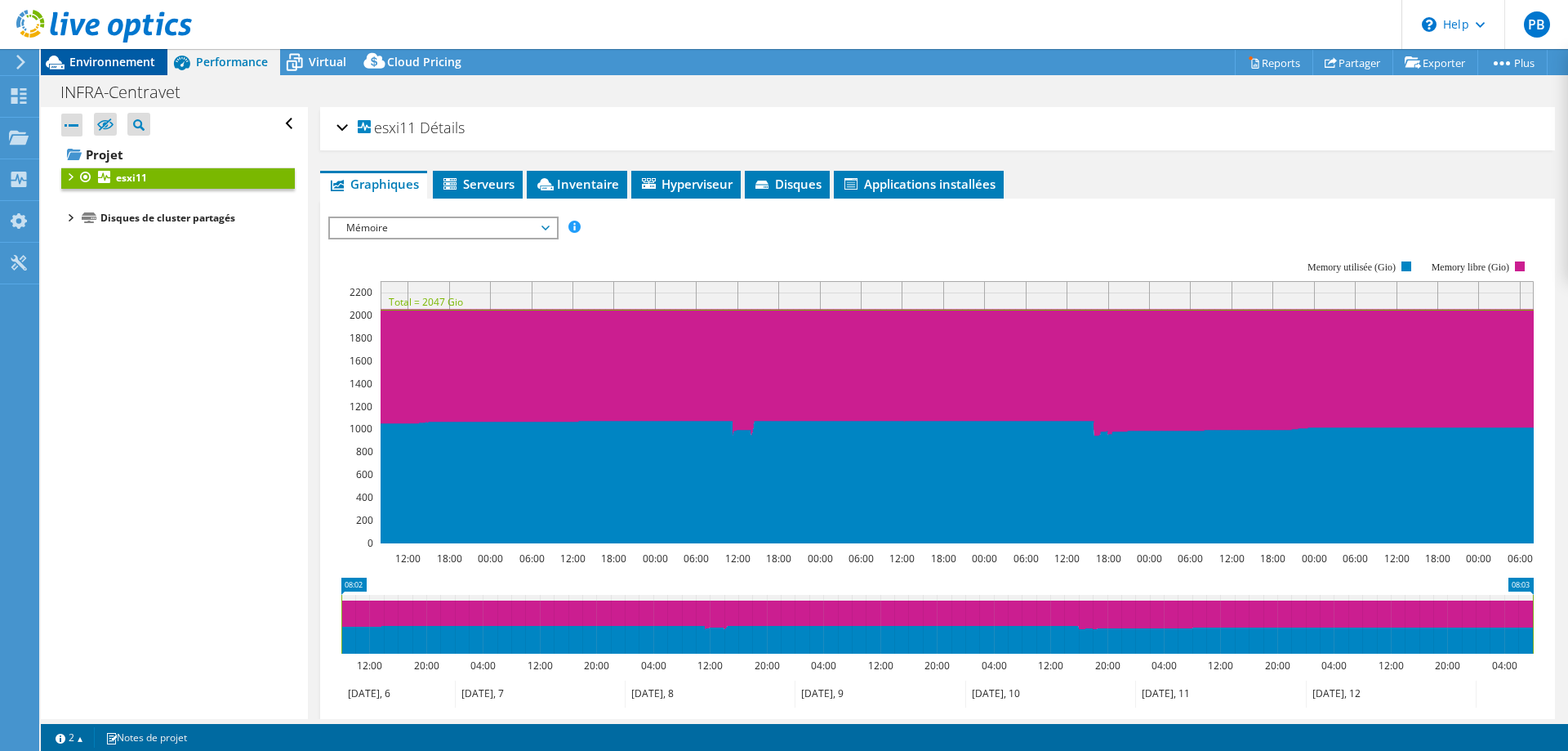
click at [109, 60] on span "Environnement" at bounding box center [112, 62] width 86 height 15
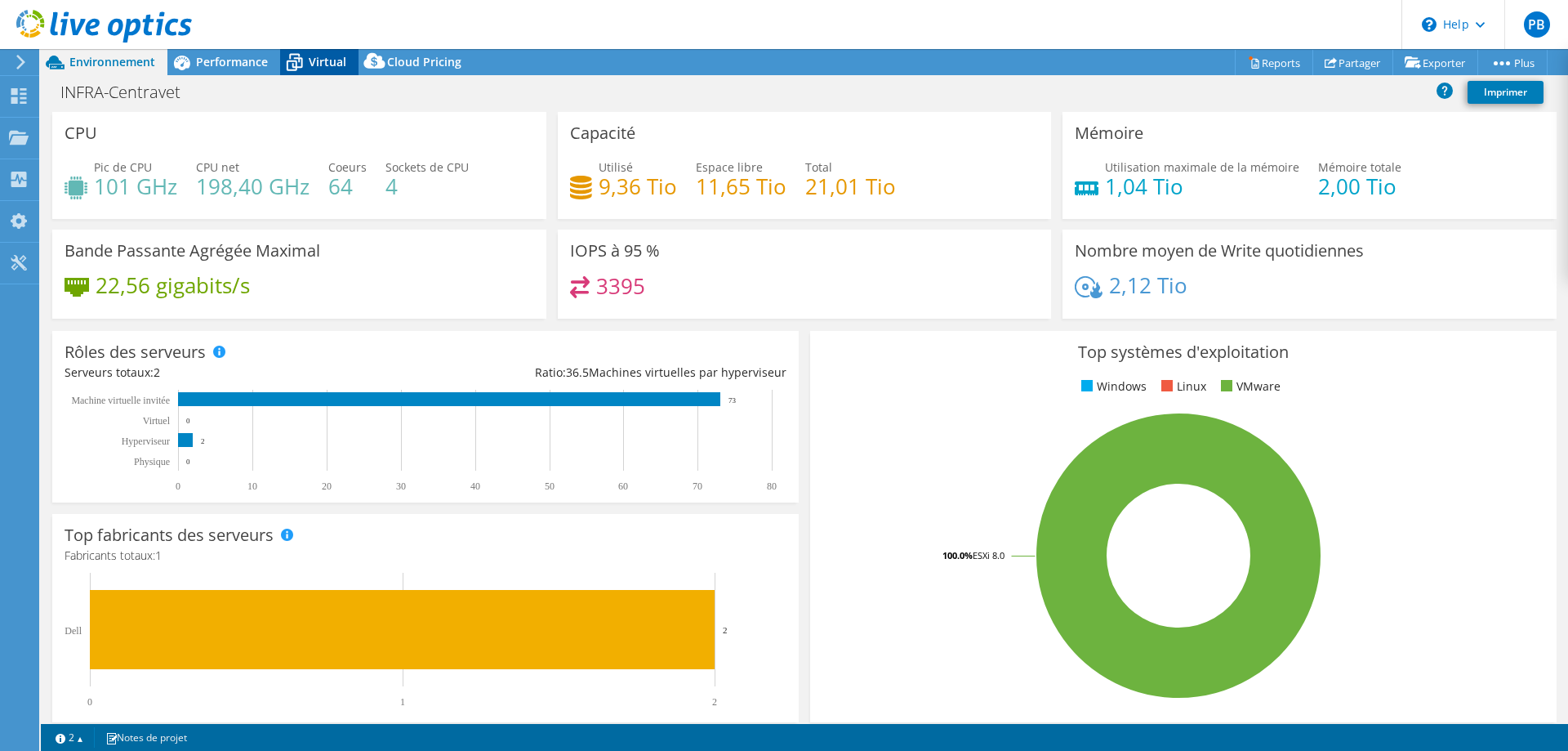
click at [328, 63] on span "Virtual" at bounding box center [327, 62] width 38 height 15
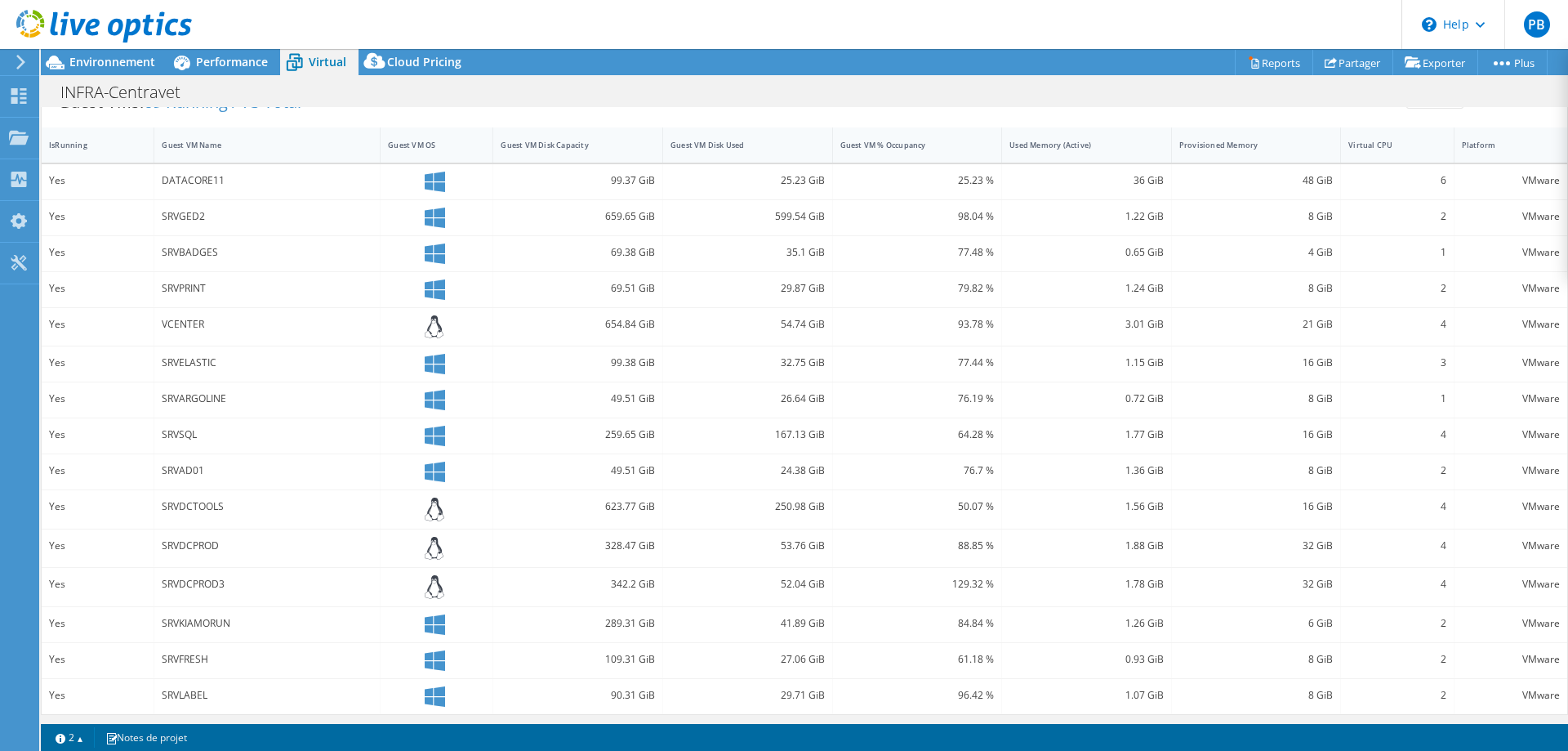
scroll to position [356, 0]
click at [71, 738] on link "2" at bounding box center [69, 737] width 50 height 20
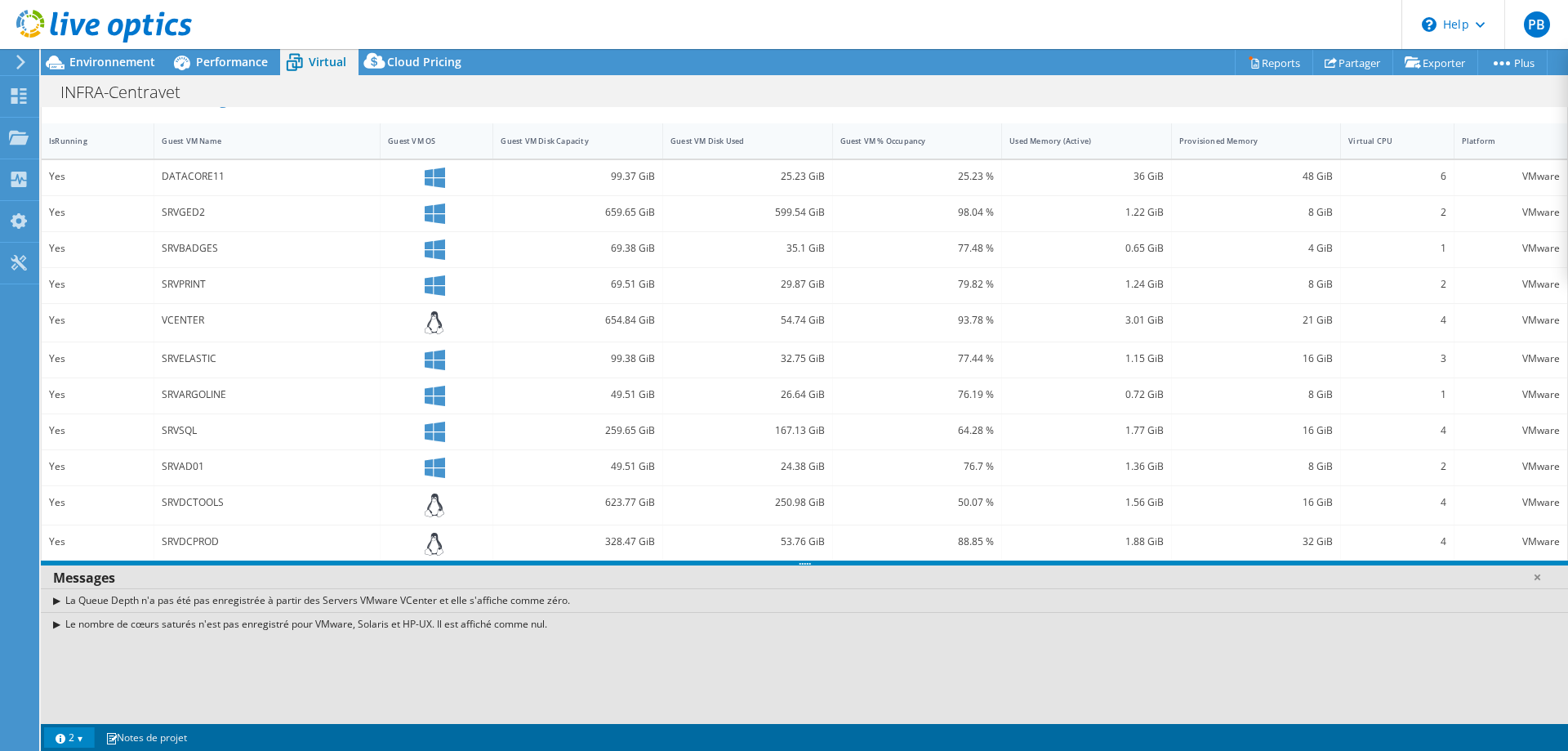
click at [71, 738] on link "2" at bounding box center [69, 737] width 50 height 20
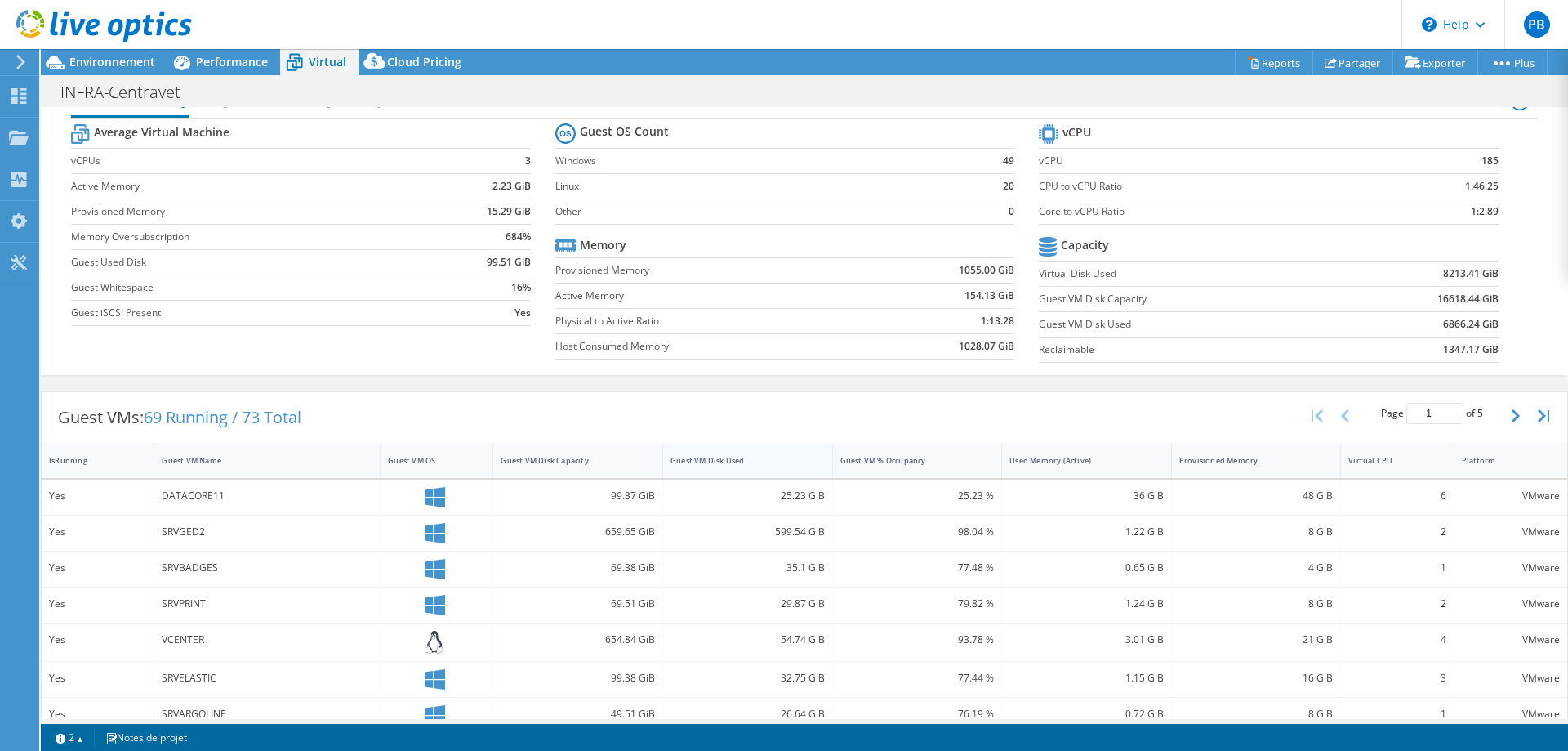
scroll to position [0, 0]
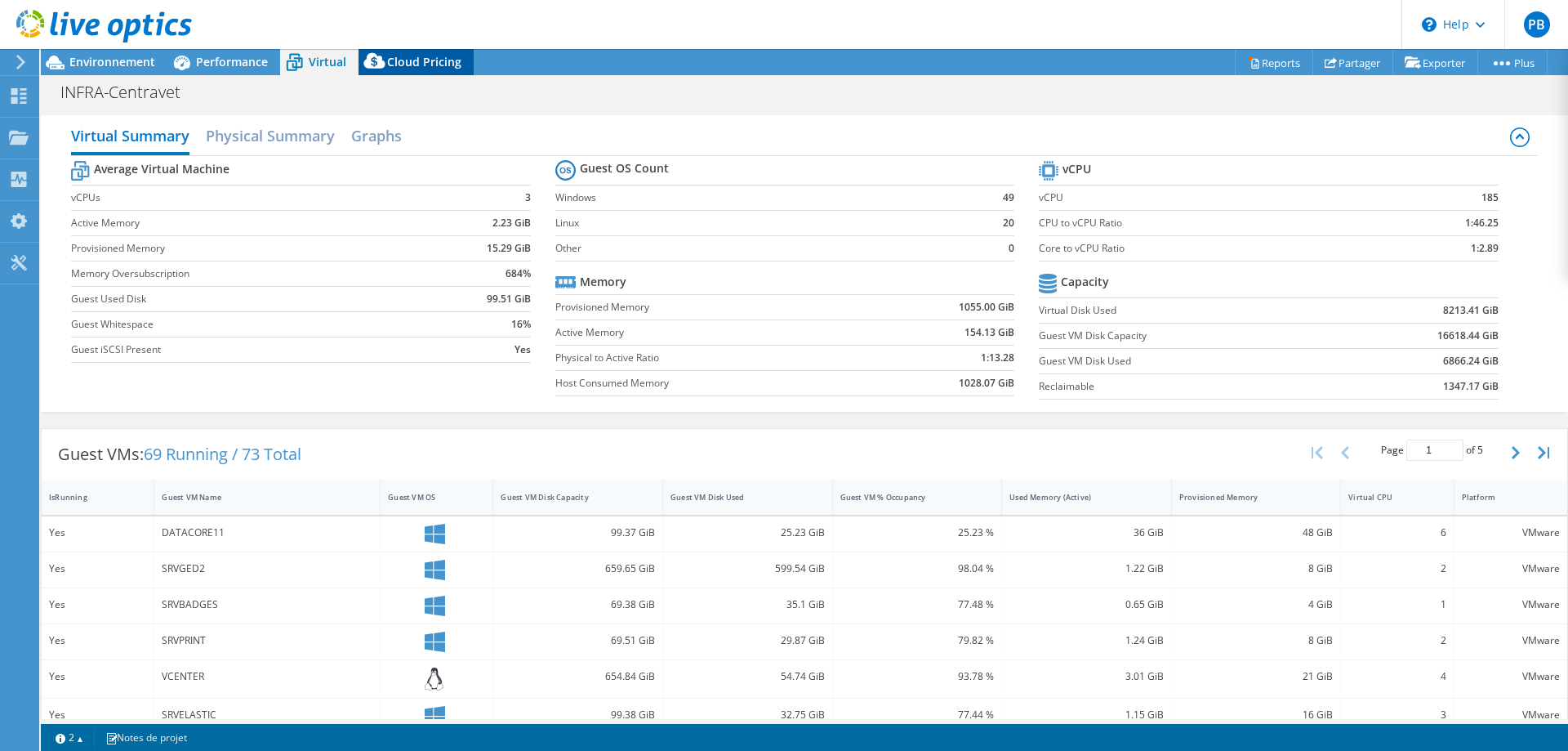
click at [406, 59] on span "Cloud Pricing" at bounding box center [424, 62] width 74 height 15
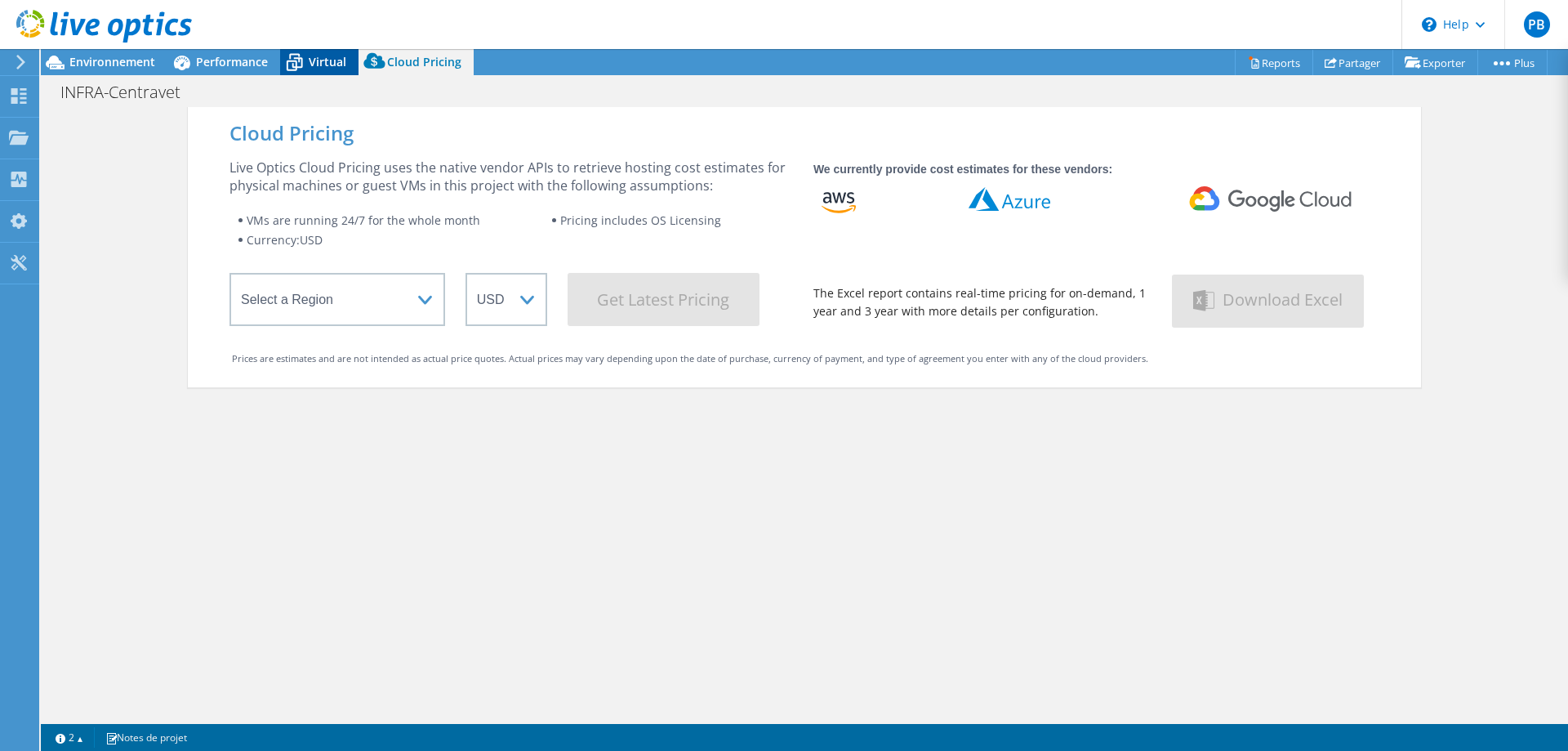
click at [327, 56] on span "Virtual" at bounding box center [327, 62] width 38 height 15
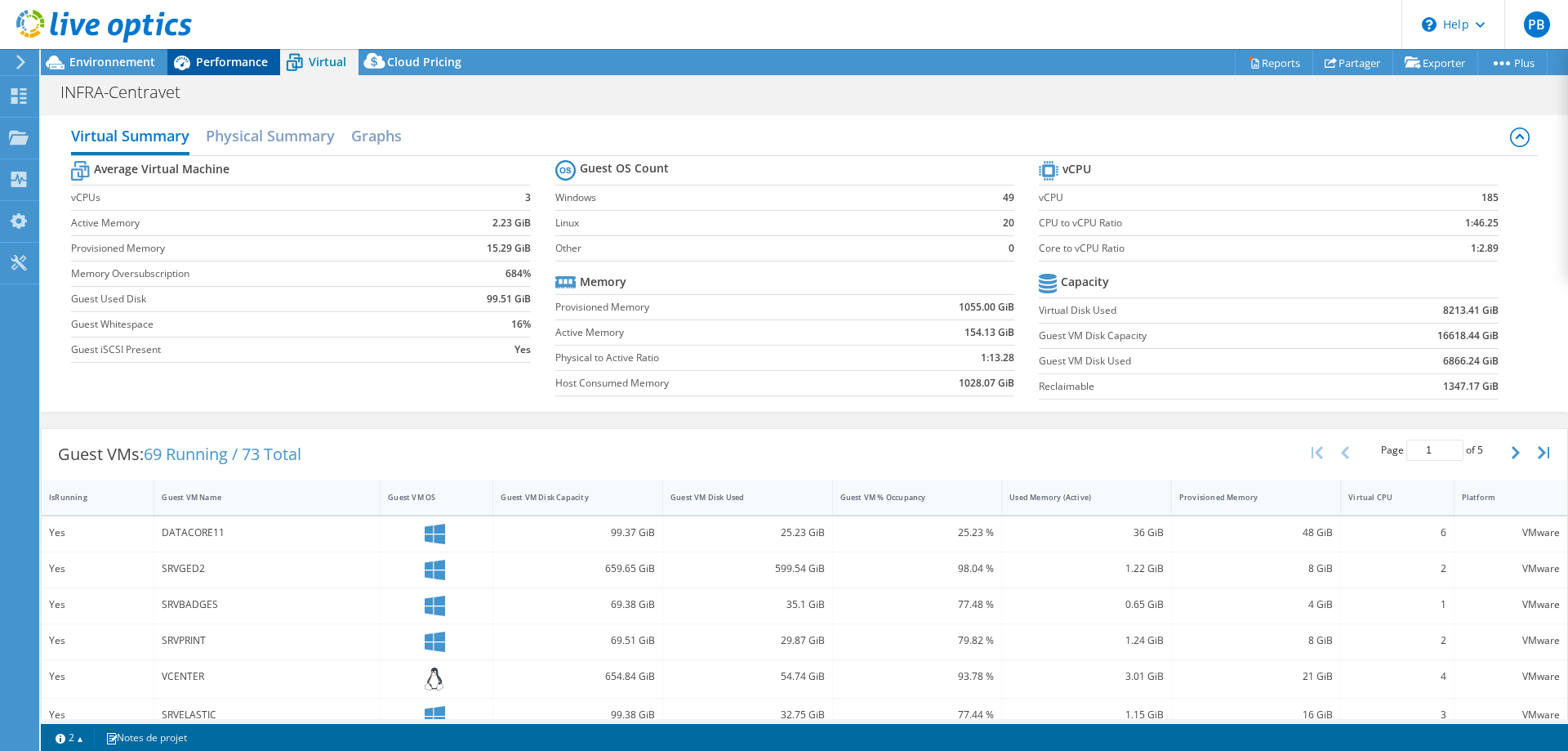
click at [201, 61] on span "Performance" at bounding box center [232, 62] width 71 height 15
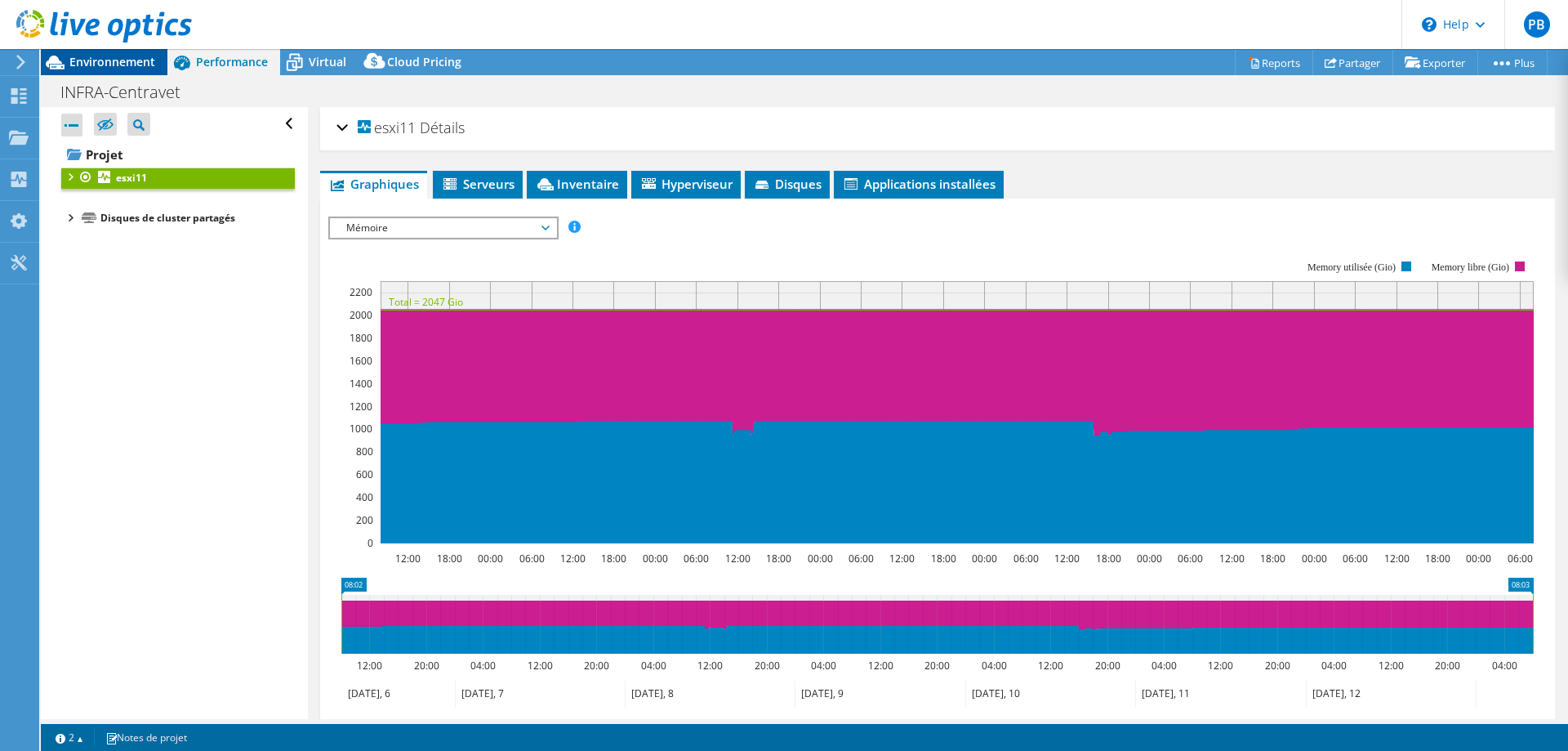
click at [102, 59] on span "Environnement" at bounding box center [112, 62] width 86 height 15
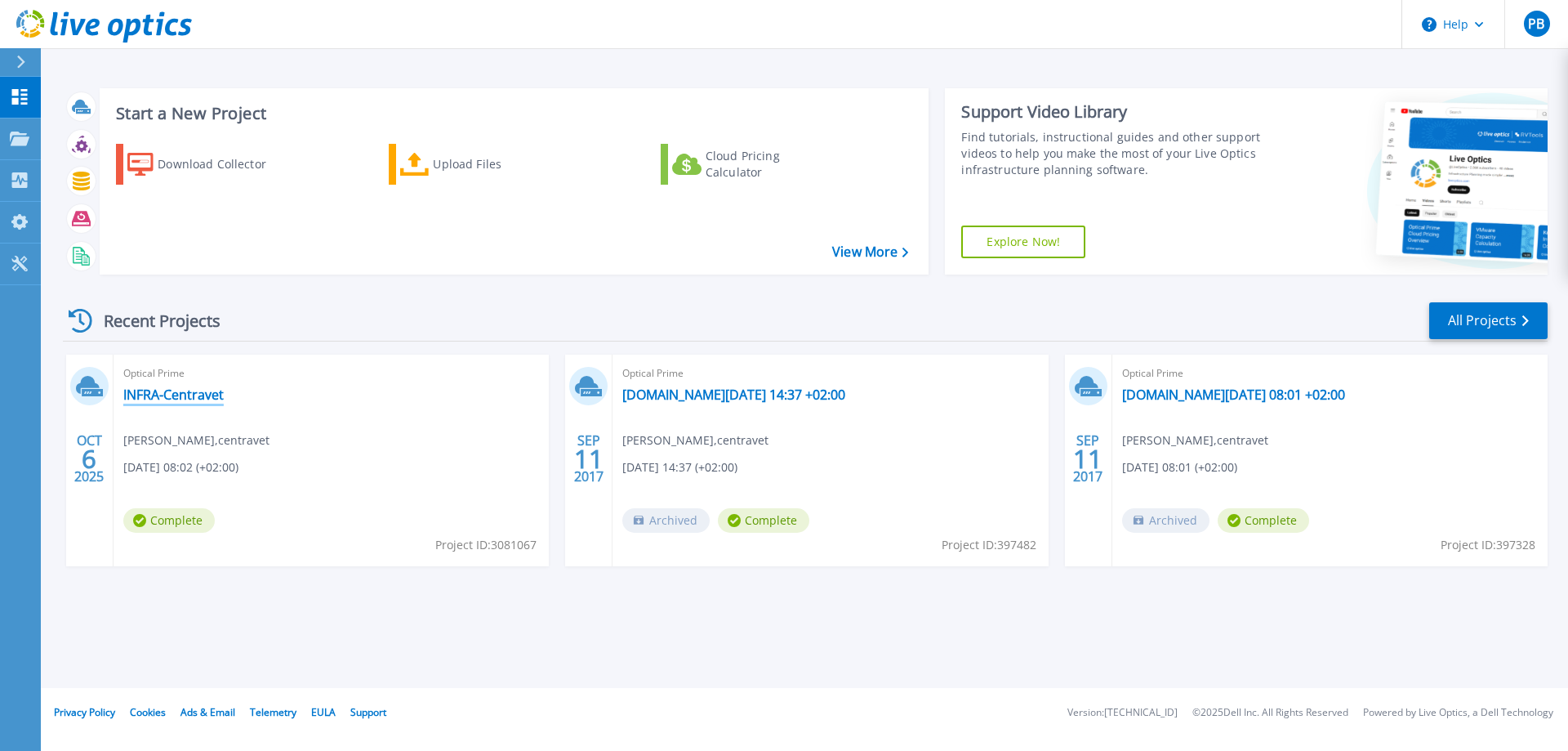
click at [186, 392] on link "INFRA-Centravet" at bounding box center [174, 394] width 100 height 16
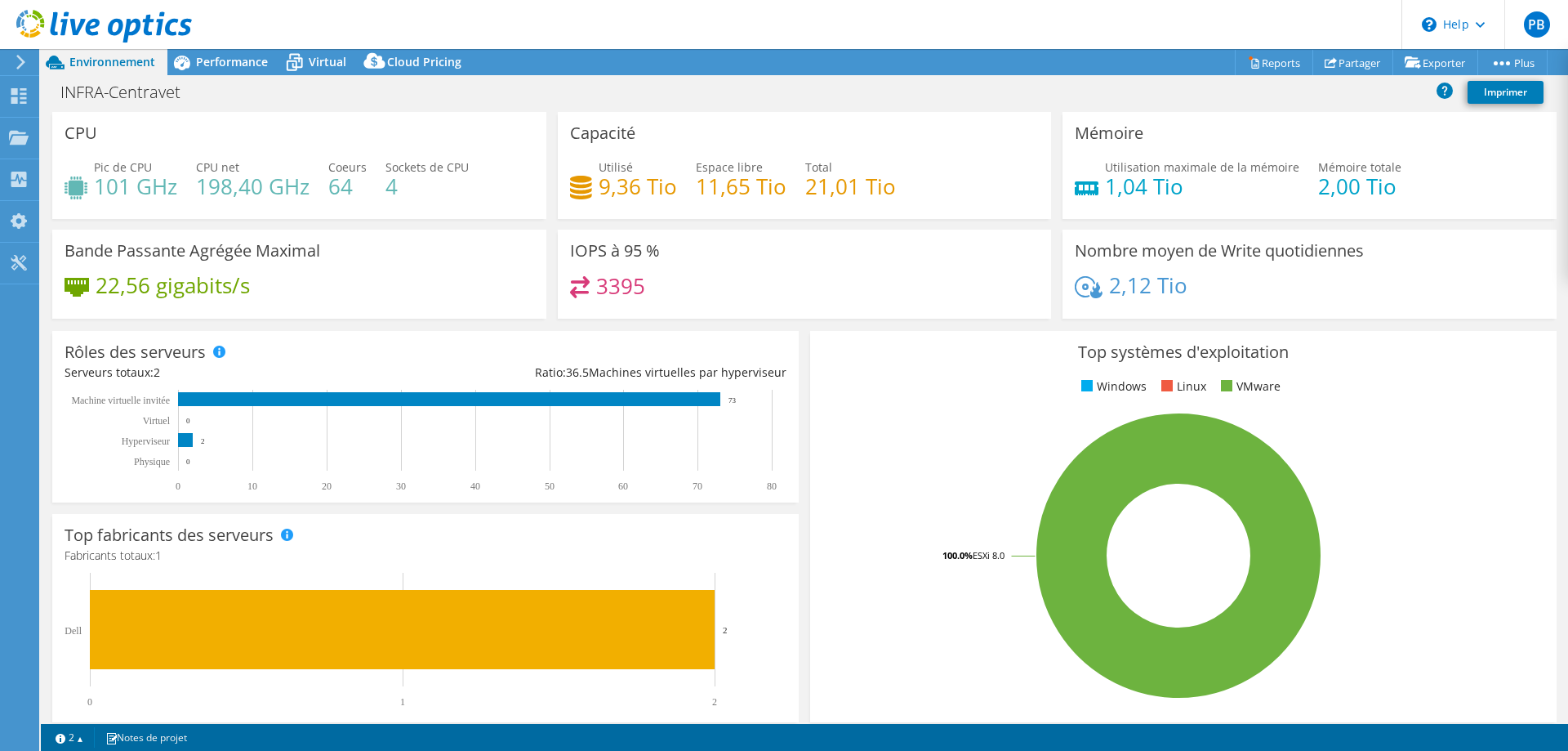
select select "USD"
click at [1514, 93] on link "Imprimer" at bounding box center [1505, 93] width 76 height 23
click at [1334, 63] on link "Partager" at bounding box center [1353, 63] width 81 height 25
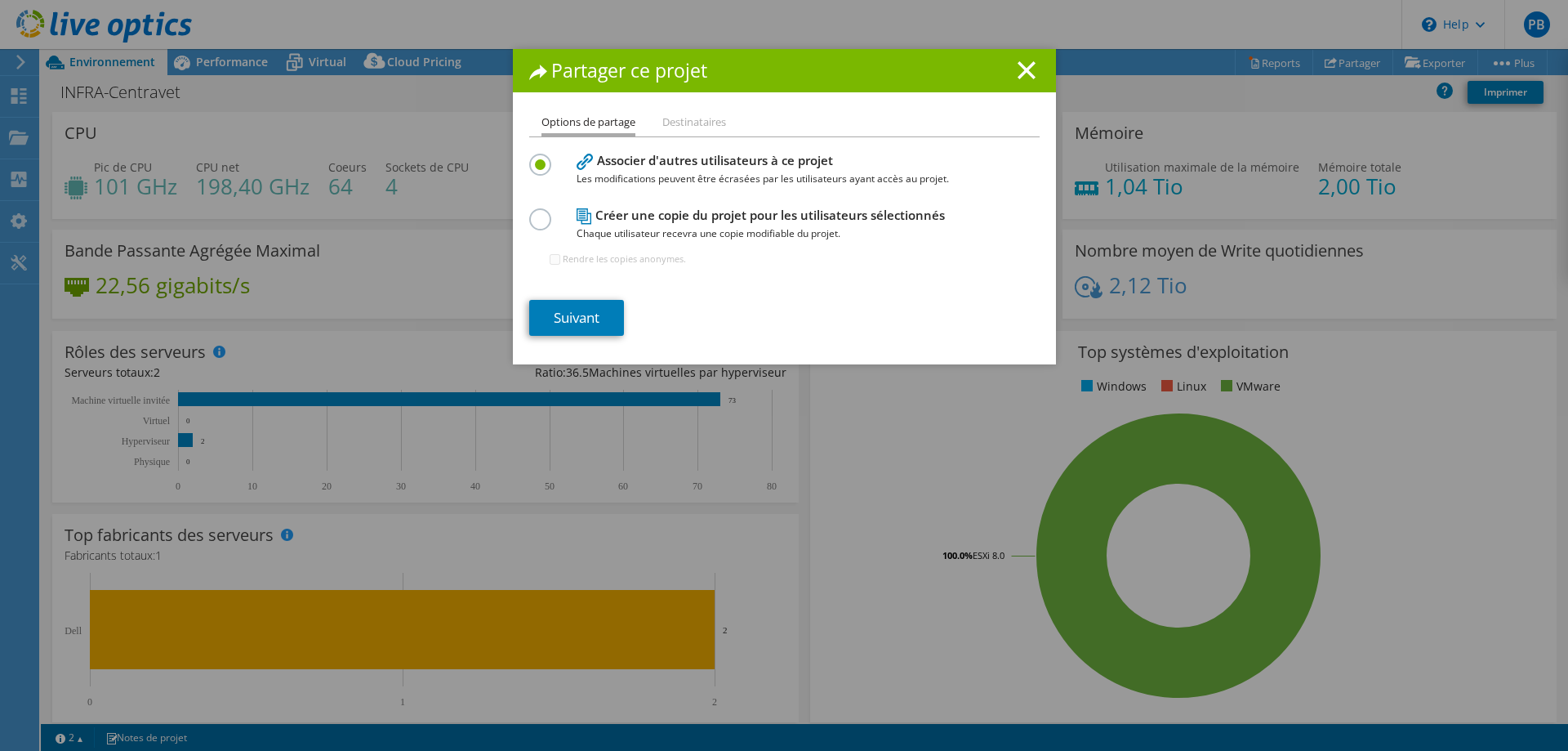
click at [532, 212] on label at bounding box center [544, 210] width 29 height 4
click at [0, 0] on input "radio" at bounding box center [0, 0] width 0 height 0
click at [577, 320] on link "Suivant" at bounding box center [577, 318] width 95 height 36
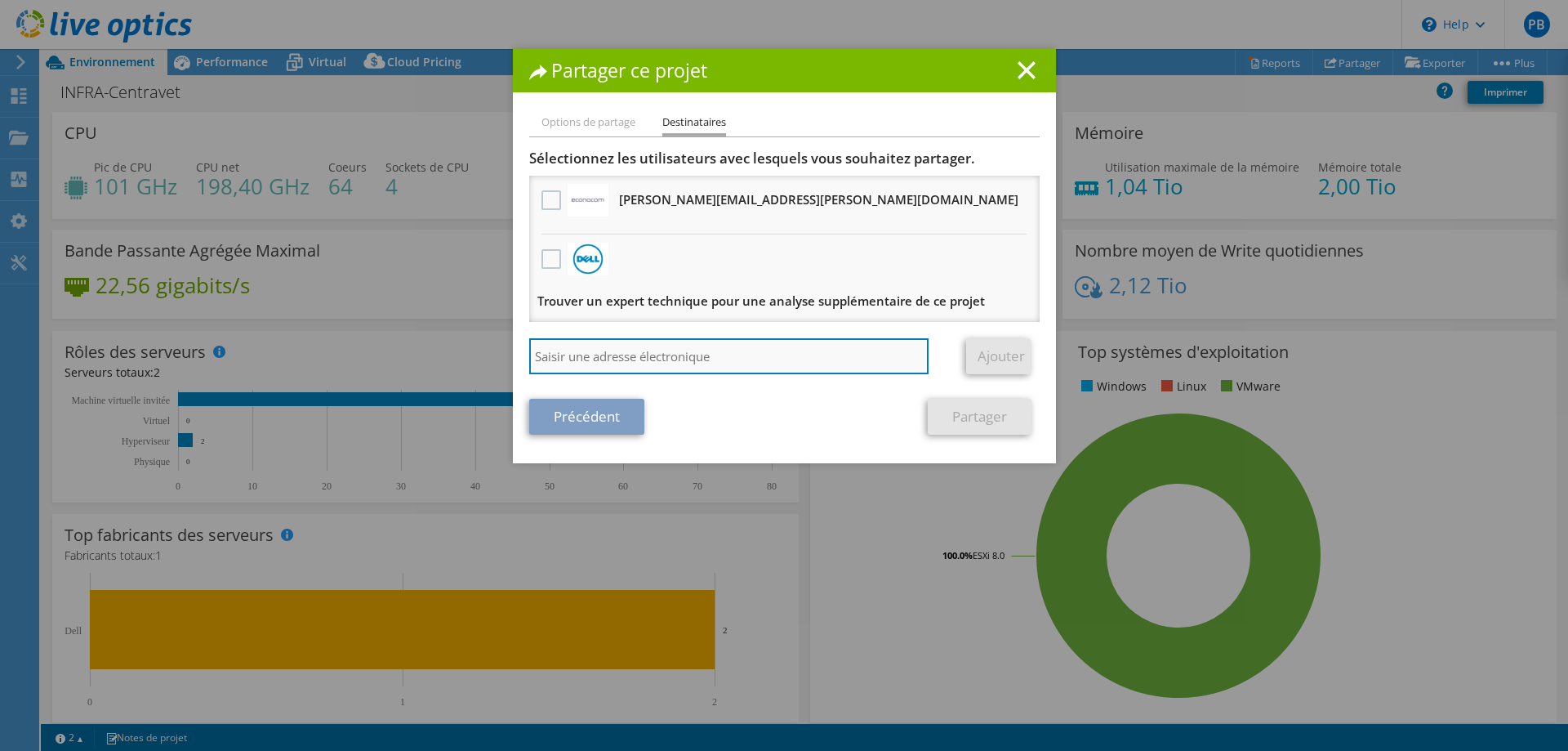
click at [567, 357] on input "search" at bounding box center [729, 355] width 400 height 36
type input "bhubert@centravet.fr"
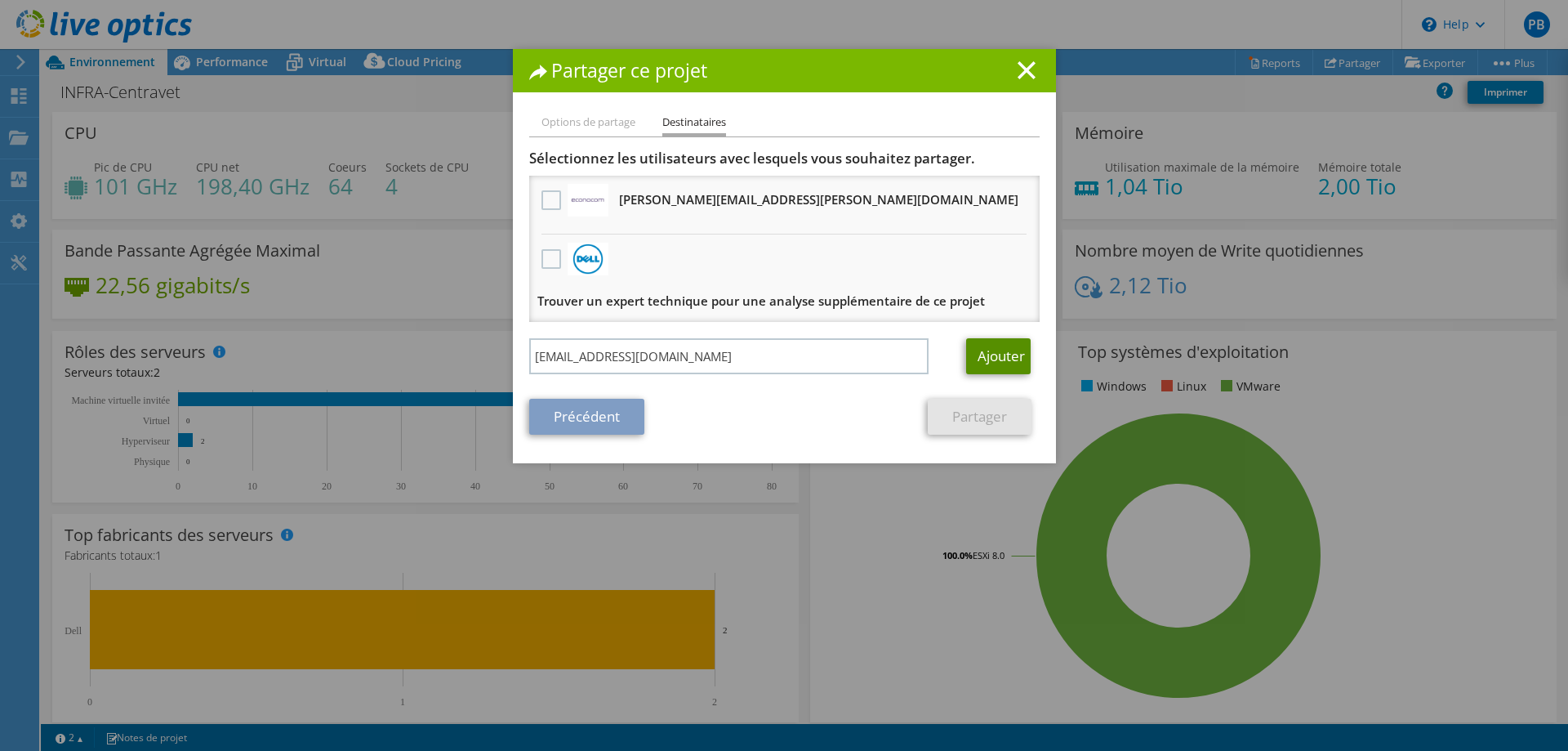
click at [977, 357] on link "Ajouter" at bounding box center [998, 355] width 65 height 36
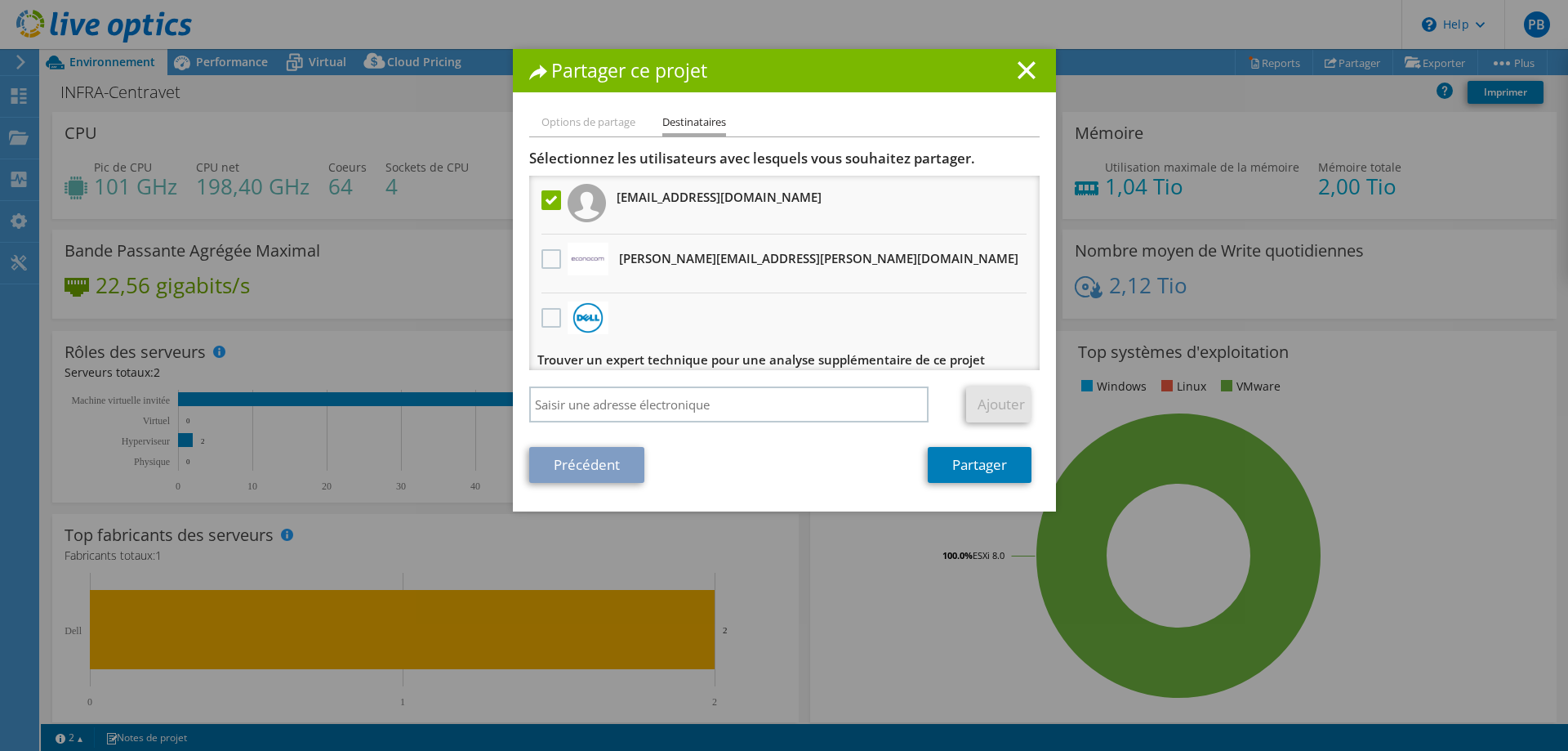
click at [552, 204] on label at bounding box center [553, 200] width 24 height 19
click at [0, 0] on input "checkbox" at bounding box center [0, 0] width 0 height 0
click at [593, 470] on link "Précédent" at bounding box center [587, 464] width 115 height 36
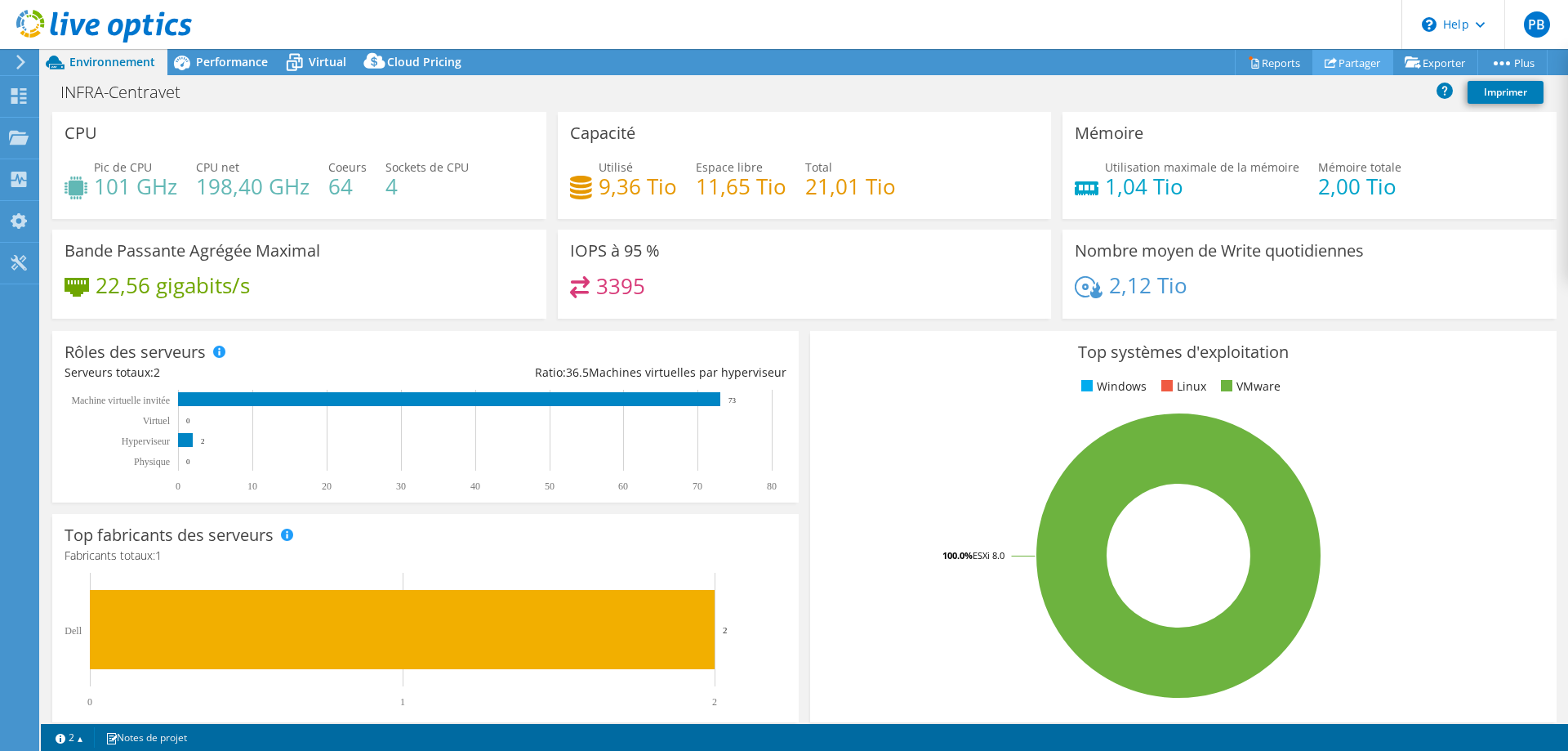
click at [1348, 65] on link "Partager" at bounding box center [1353, 63] width 81 height 25
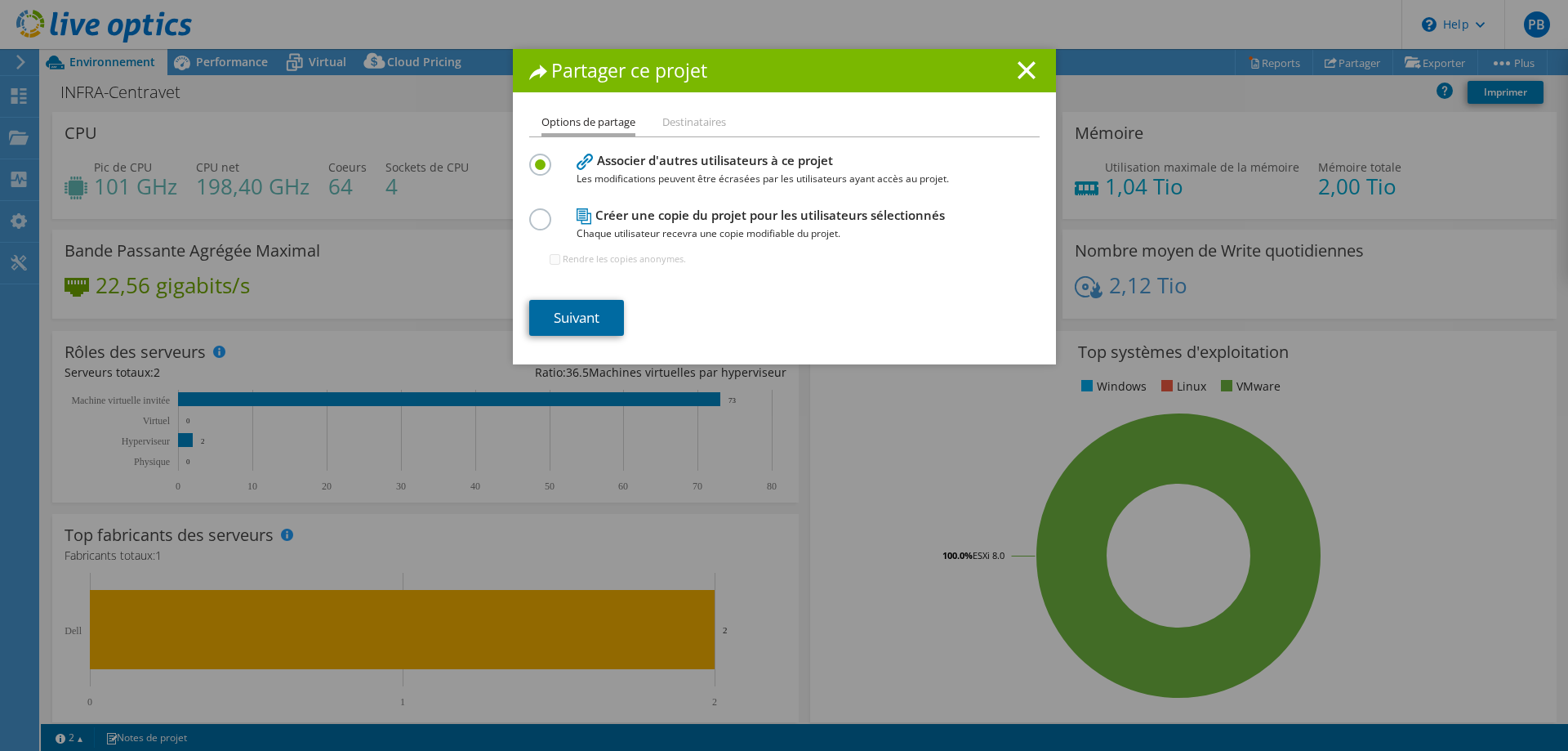
click at [591, 321] on link "Suivant" at bounding box center [577, 318] width 95 height 36
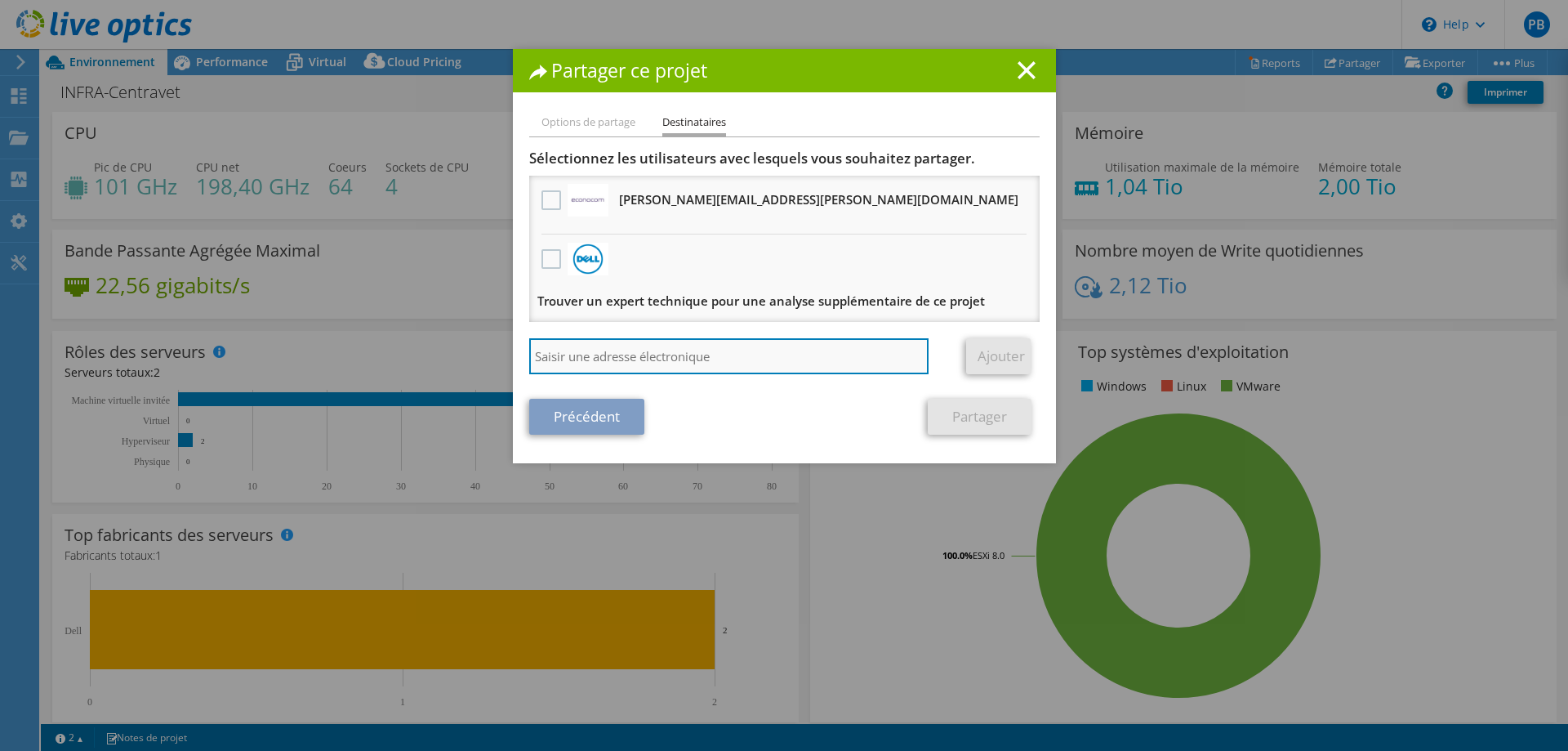
click at [579, 363] on input "search" at bounding box center [729, 355] width 400 height 36
type input "bhubert@centravet.fr"
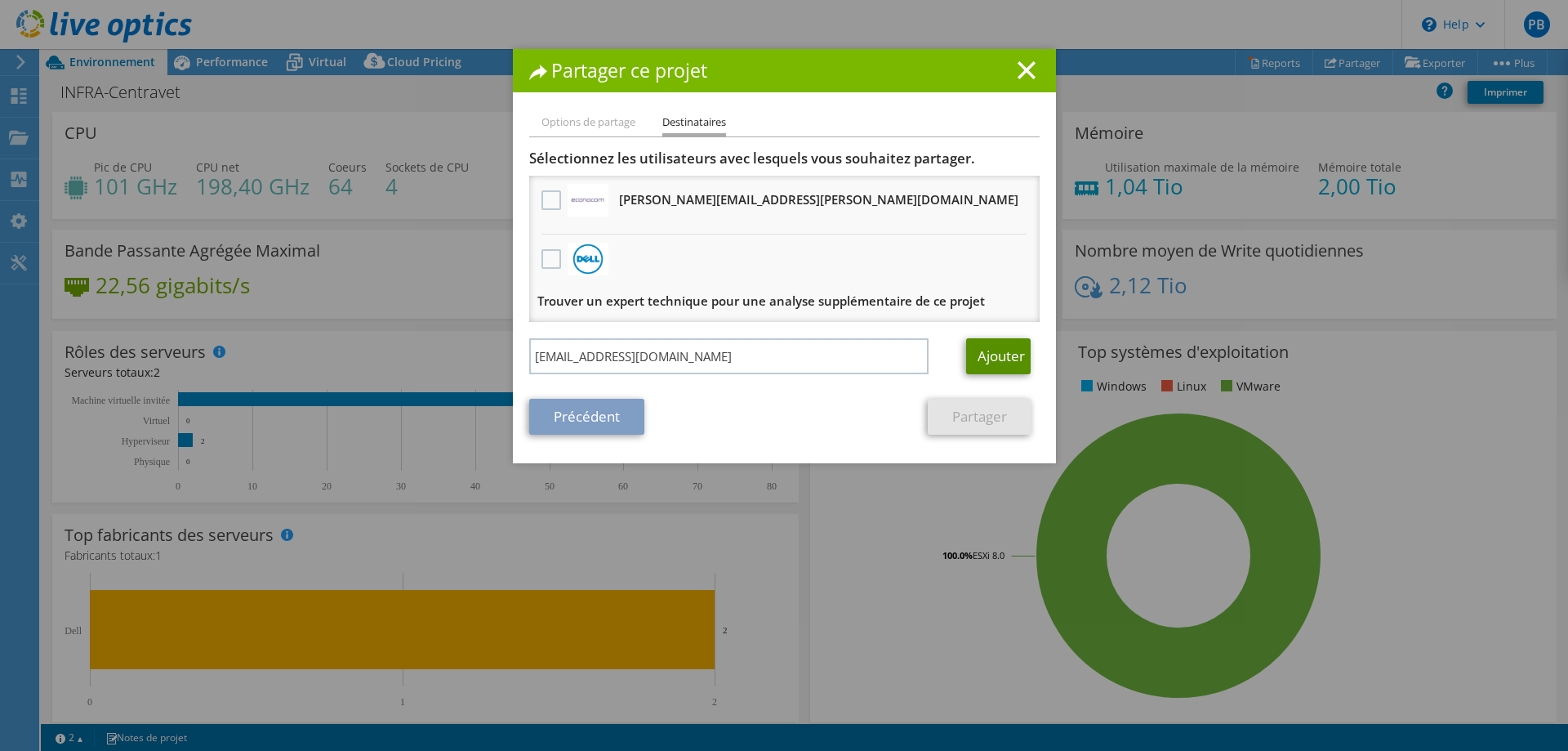
click at [990, 349] on link "Ajouter" at bounding box center [998, 355] width 65 height 36
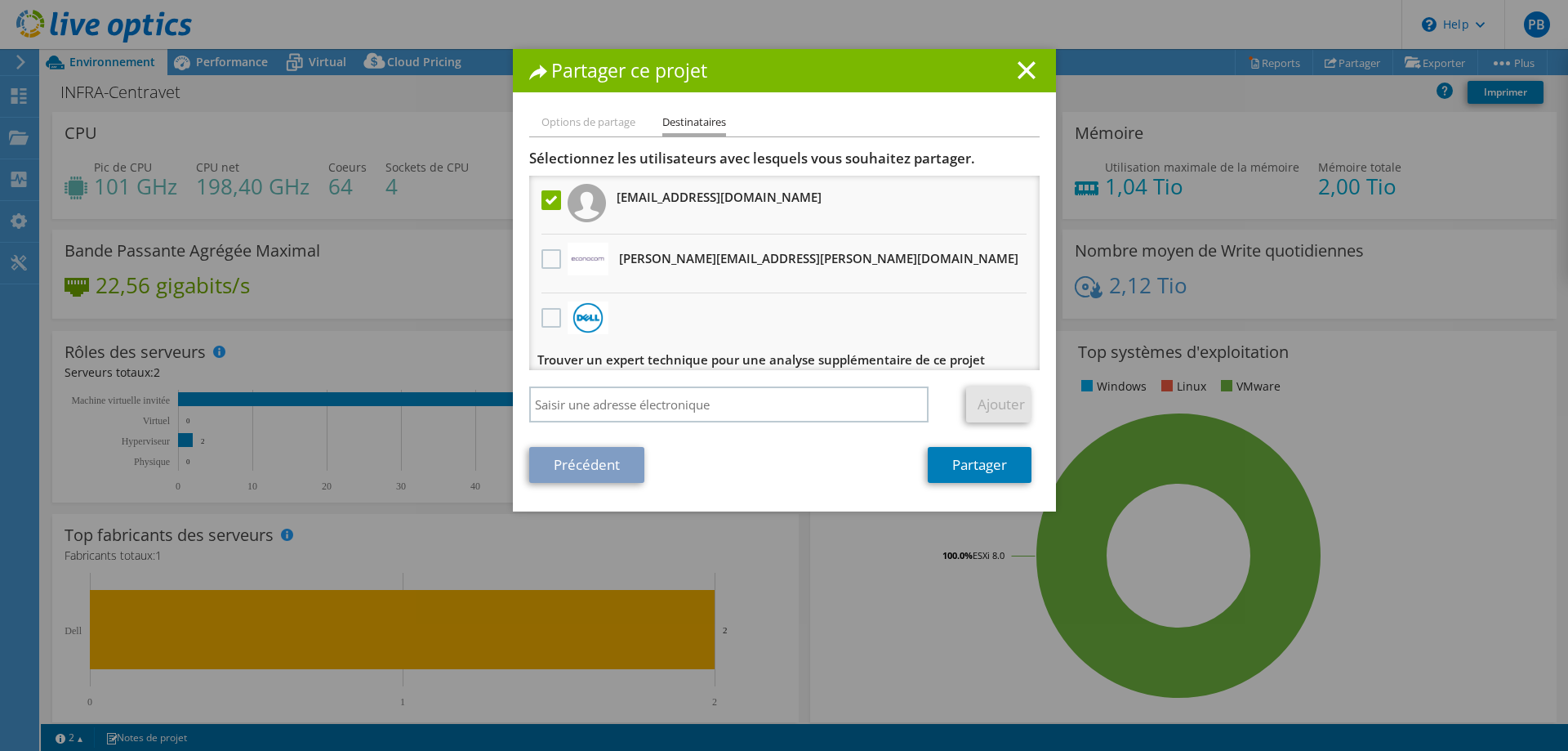
click at [554, 204] on label at bounding box center [553, 200] width 24 height 19
click at [0, 0] on input "checkbox" at bounding box center [0, 0] width 0 height 0
click at [1034, 67] on icon at bounding box center [1027, 70] width 18 height 18
